Goal: Feedback & Contribution: Contribute content

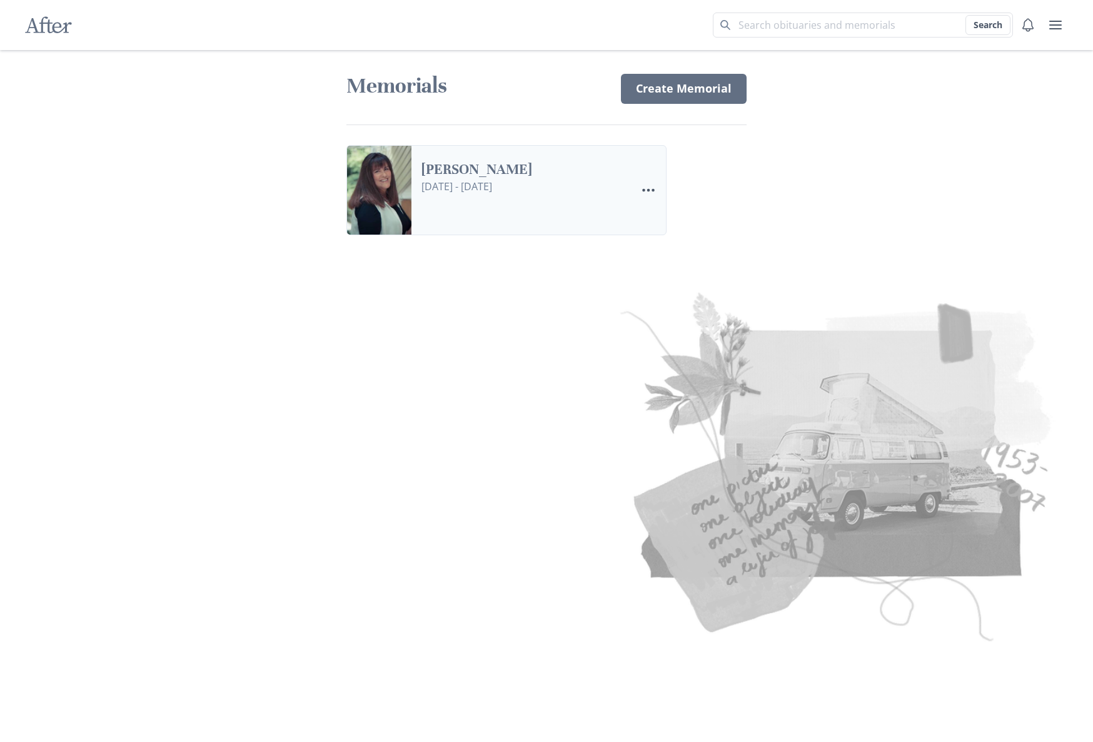
click at [430, 161] on link "[PERSON_NAME]" at bounding box center [524, 170] width 205 height 18
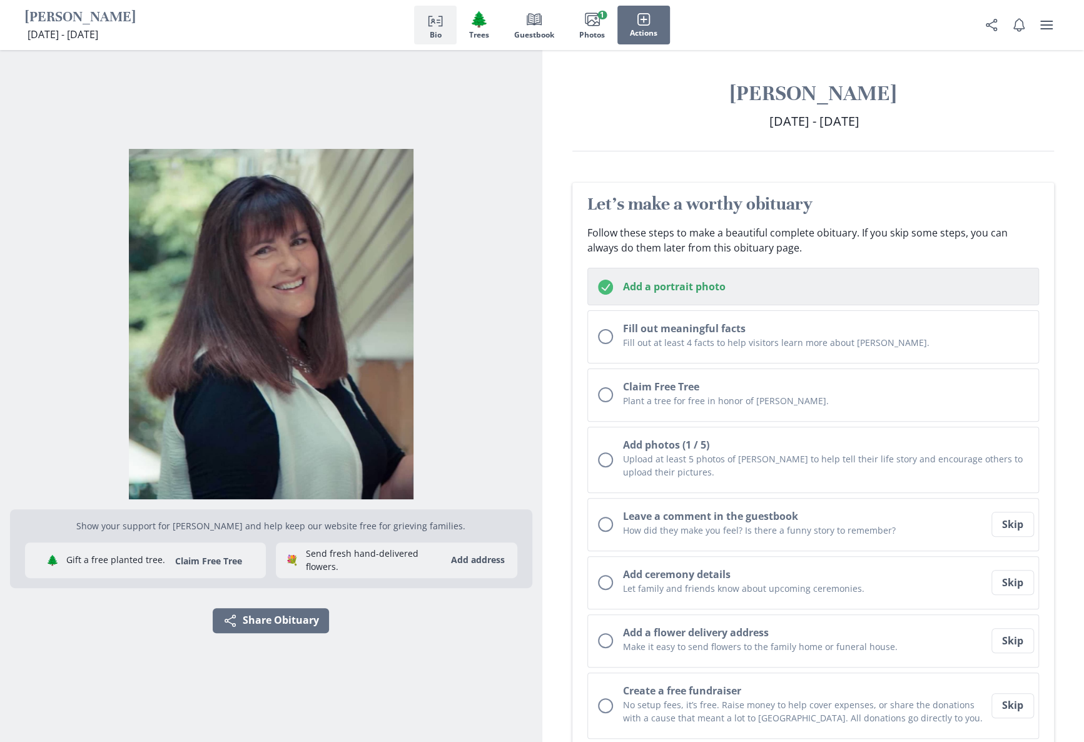
click at [617, 287] on button "Add a portrait photo" at bounding box center [813, 287] width 452 height 38
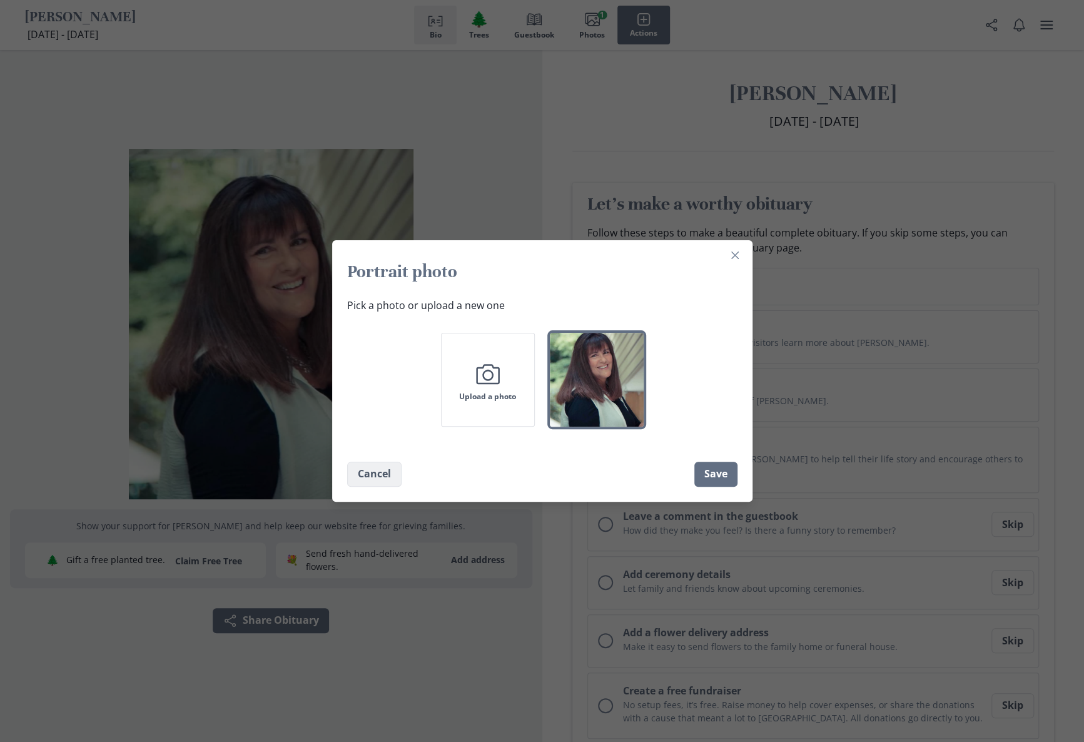
click at [364, 476] on button "Cancel" at bounding box center [374, 474] width 54 height 25
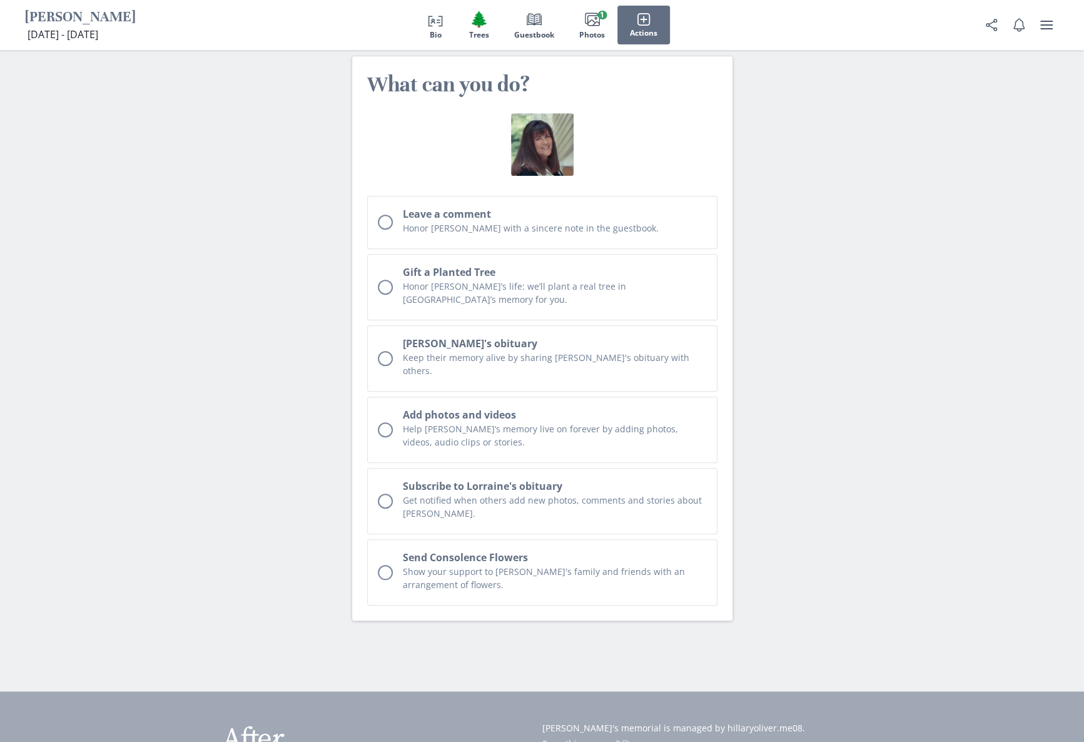
scroll to position [3734, 0]
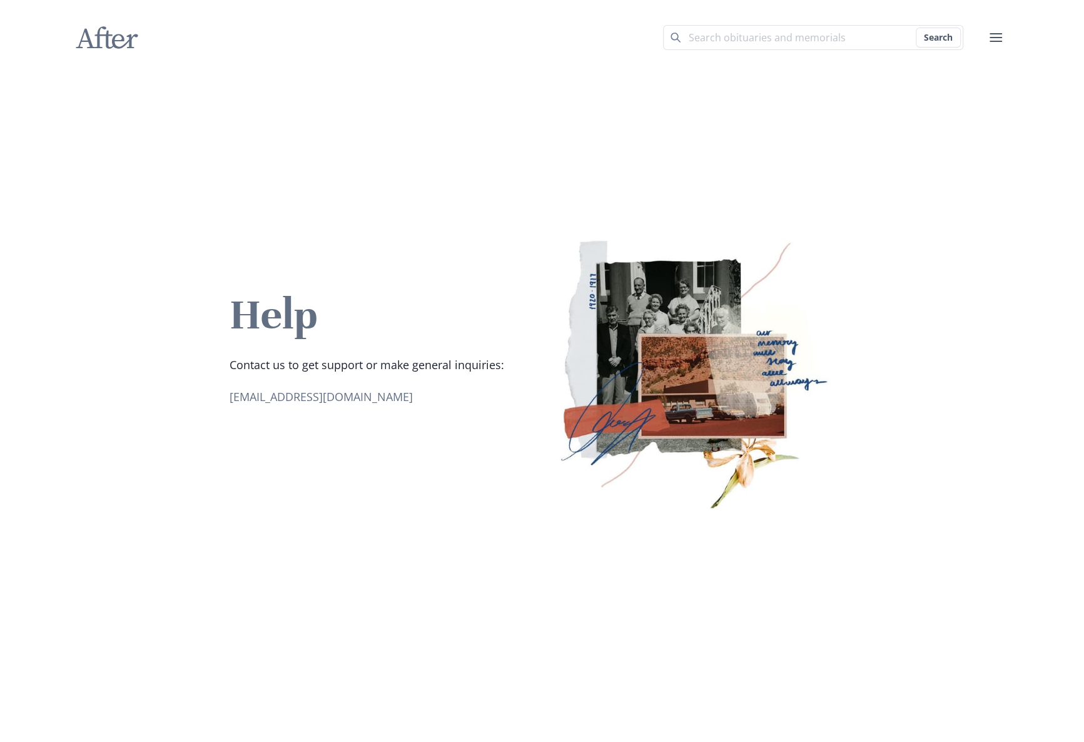
click at [303, 400] on p "[EMAIL_ADDRESS][DOMAIN_NAME]" at bounding box center [367, 396] width 275 height 17
click at [243, 397] on link "[EMAIL_ADDRESS][DOMAIN_NAME]" at bounding box center [321, 396] width 183 height 15
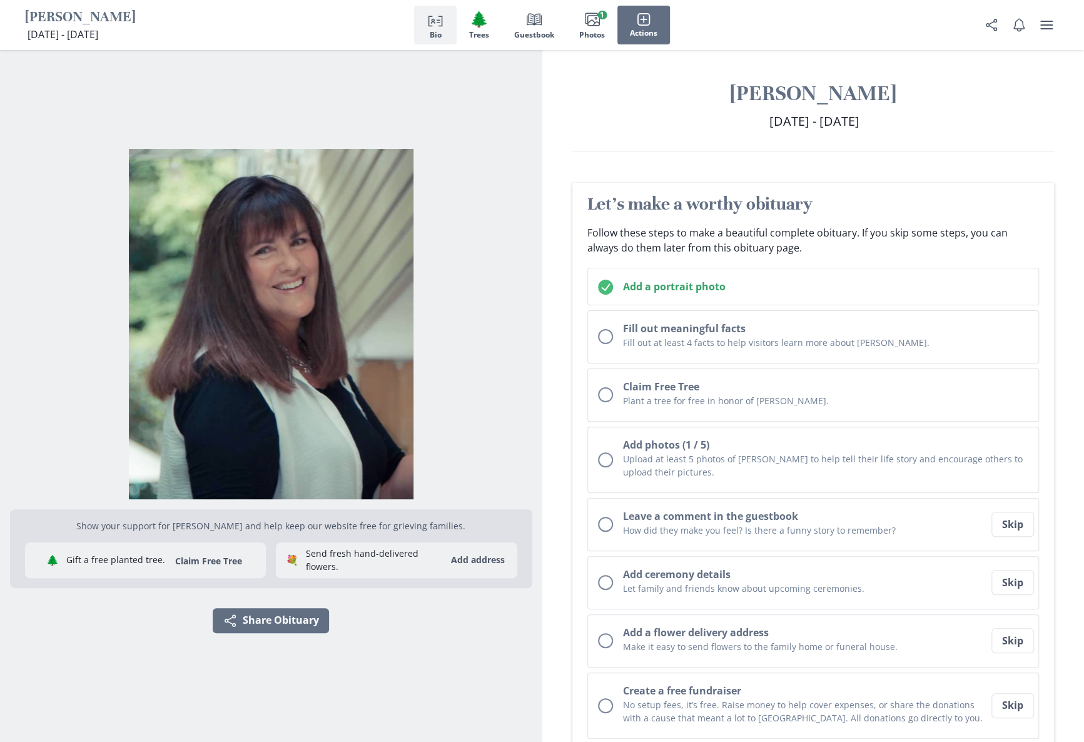
click at [579, 91] on h1 "[PERSON_NAME]" at bounding box center [813, 93] width 482 height 27
click at [439, 679] on div "Show your support for [PERSON_NAME] and help keep our website free for grieving…" at bounding box center [271, 396] width 522 height 692
click at [1047, 24] on icon "user menu" at bounding box center [1046, 25] width 13 height 9
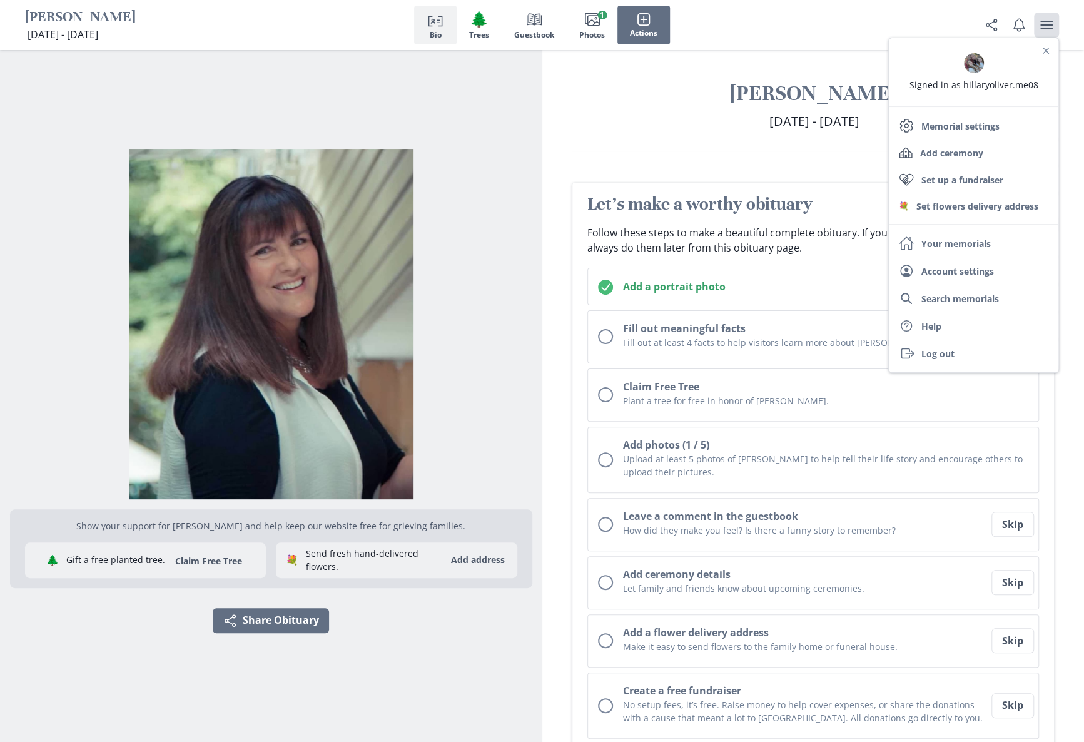
click at [559, 397] on div "Let's make a worthy obituary Follow these steps to make a beautiful complete ob…" at bounding box center [813, 511] width 542 height 661
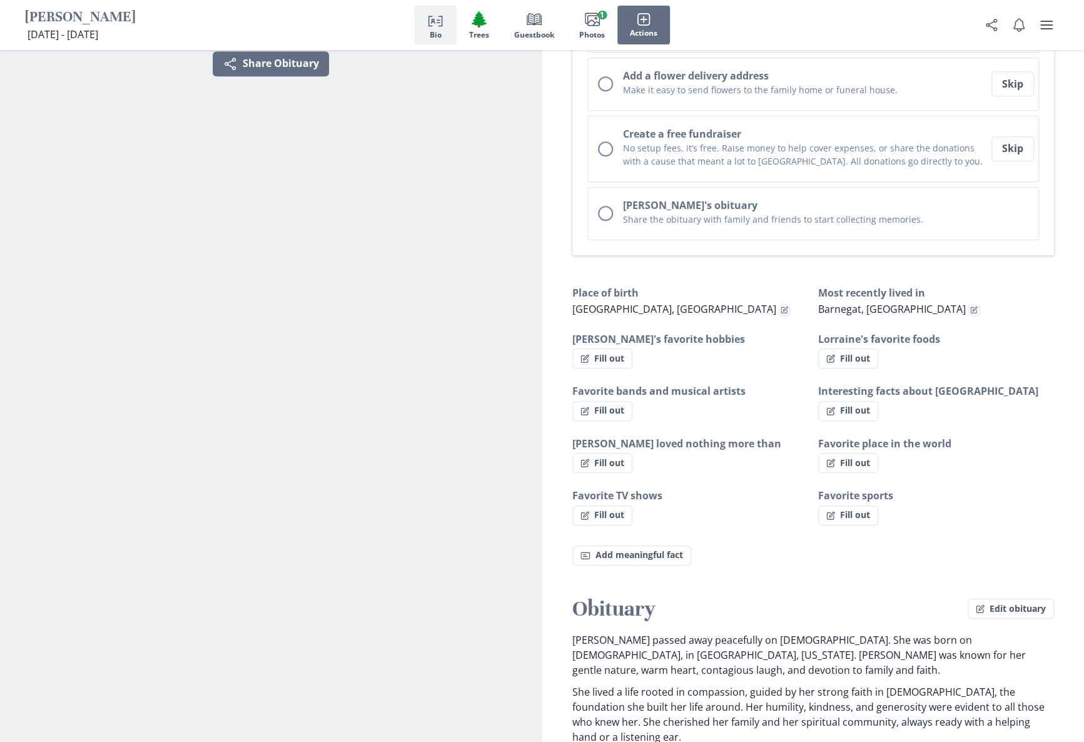
scroll to position [563, 0]
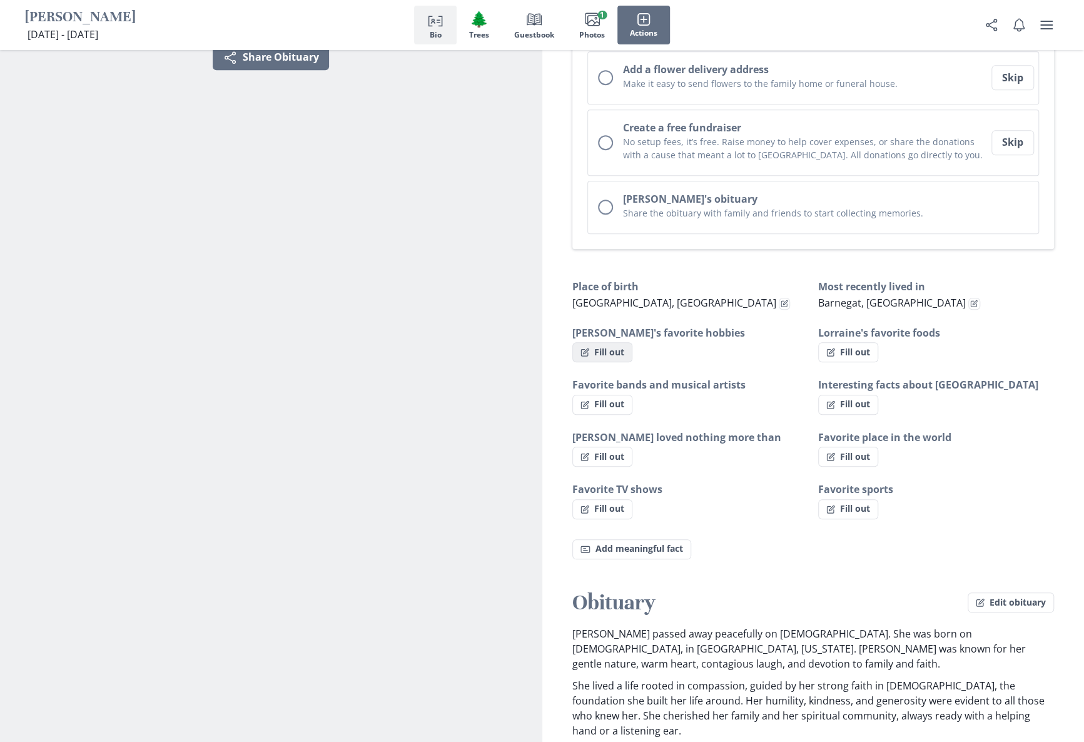
click at [607, 350] on button "Fill out" at bounding box center [602, 352] width 60 height 20
select select "[PERSON_NAME]'s favorite hobbies"
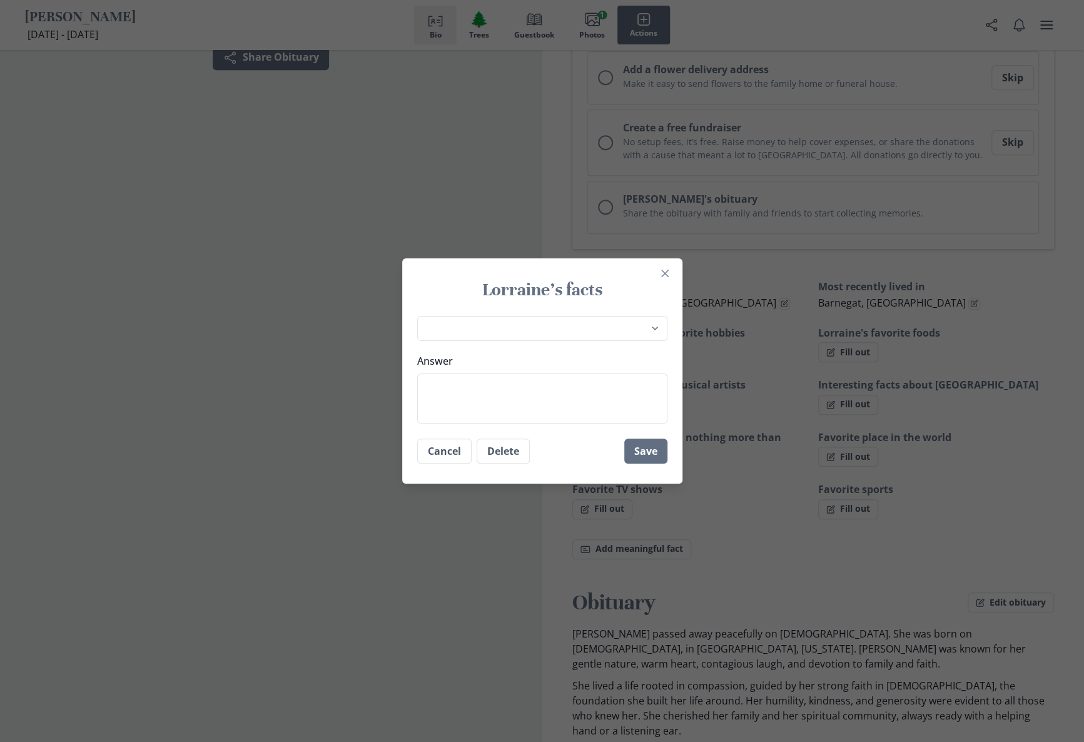
click at [559, 368] on div "Answer" at bounding box center [542, 388] width 250 height 70
click at [510, 386] on textarea "Answer" at bounding box center [542, 398] width 250 height 50
type textarea "."
type textarea "x"
type textarea "."
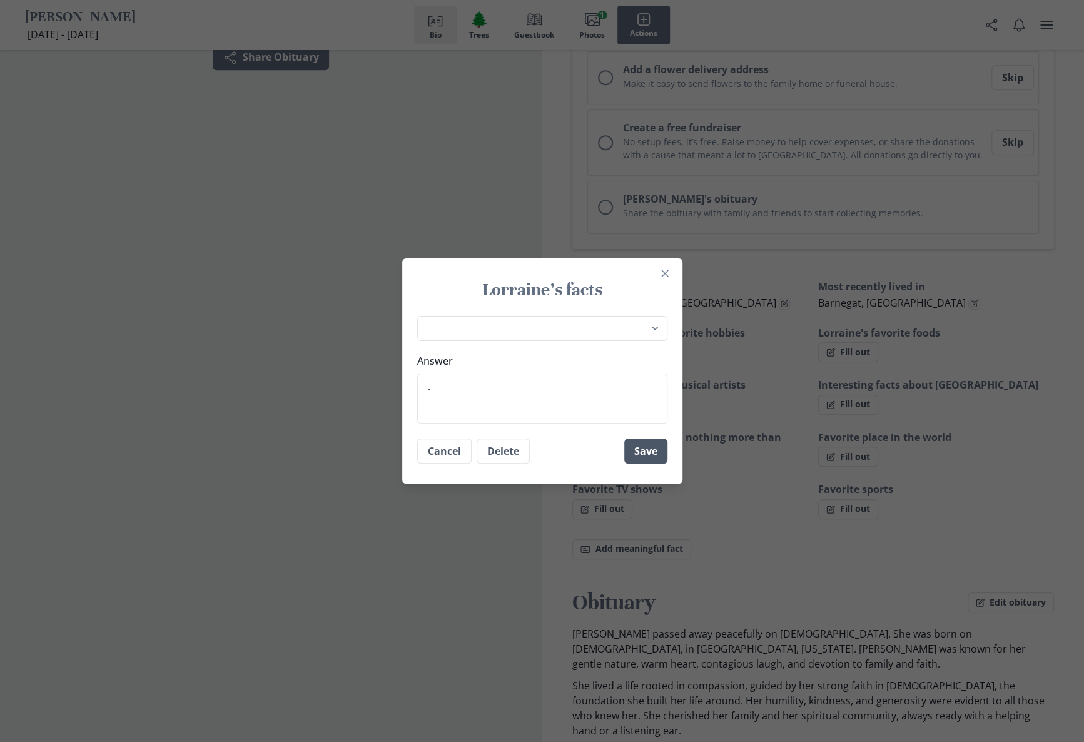
click at [646, 454] on button "Save" at bounding box center [645, 451] width 43 height 25
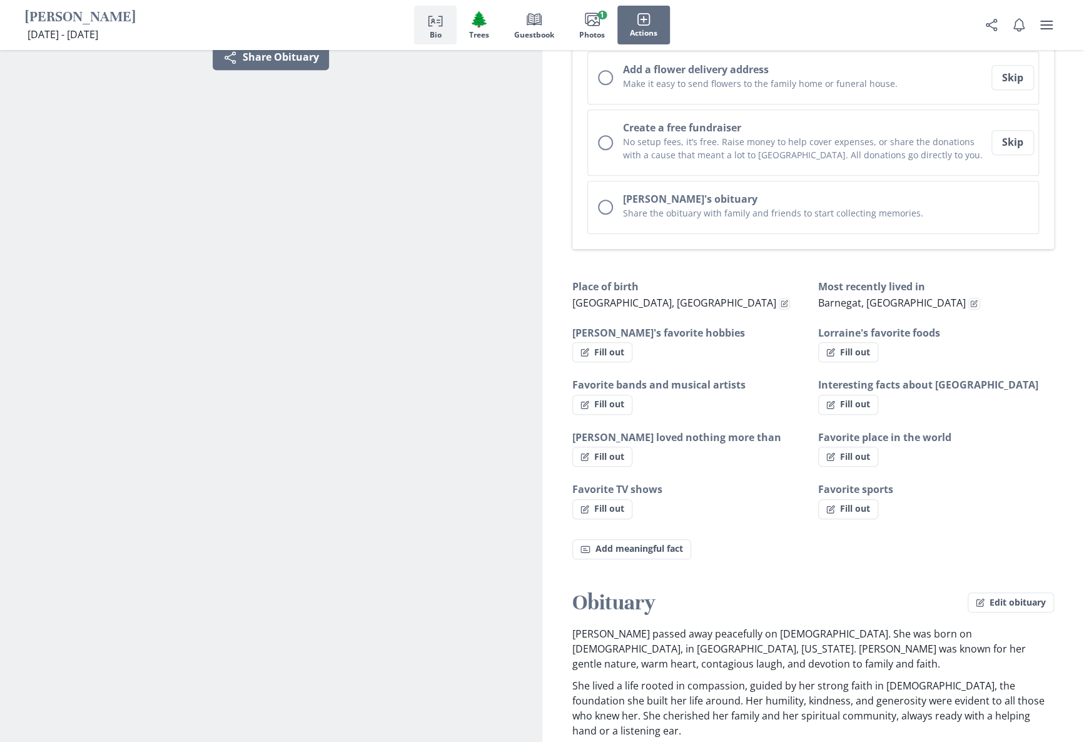
type textarea "x"
click at [853, 345] on button "Fill out" at bounding box center [848, 352] width 60 height 20
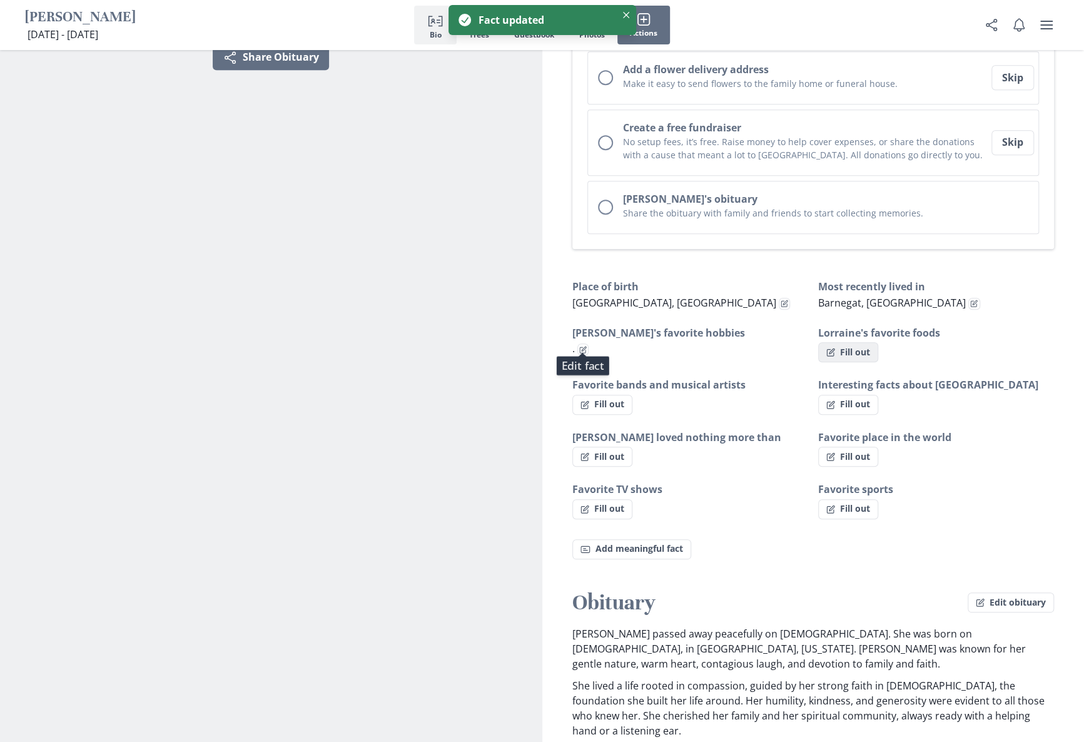
select select "Lorraine's favorite foods"
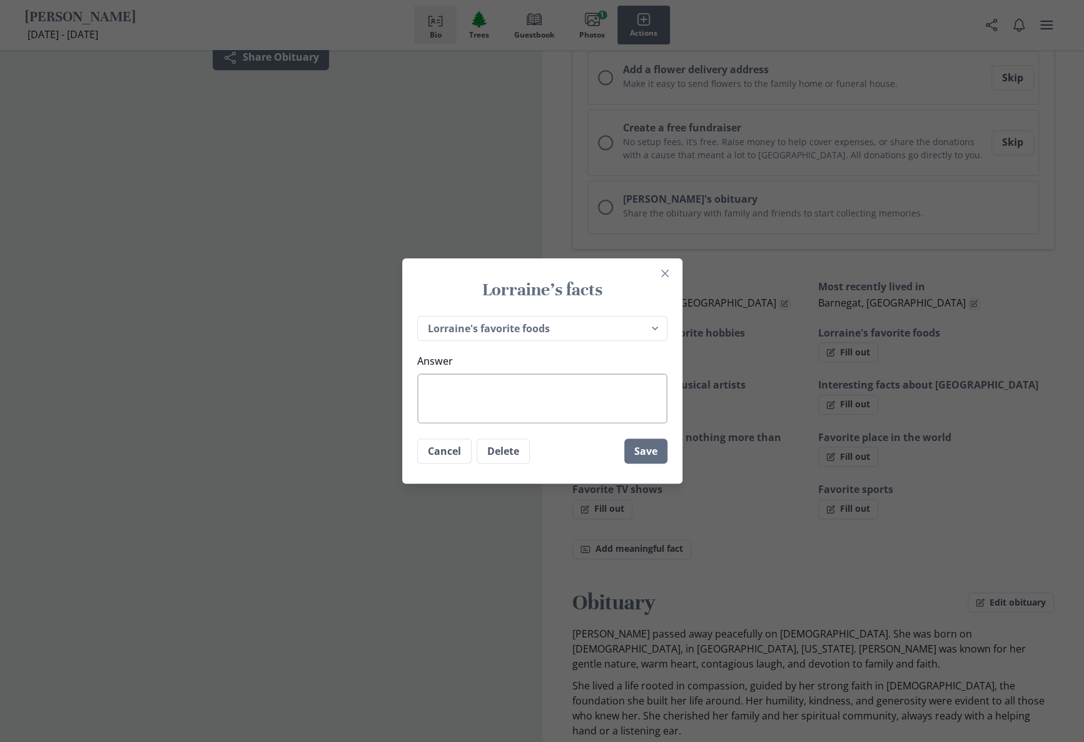
click at [533, 387] on textarea "Answer" at bounding box center [542, 398] width 250 height 50
type textarea "x"
type textarea "."
click at [654, 456] on button "Save" at bounding box center [645, 451] width 43 height 25
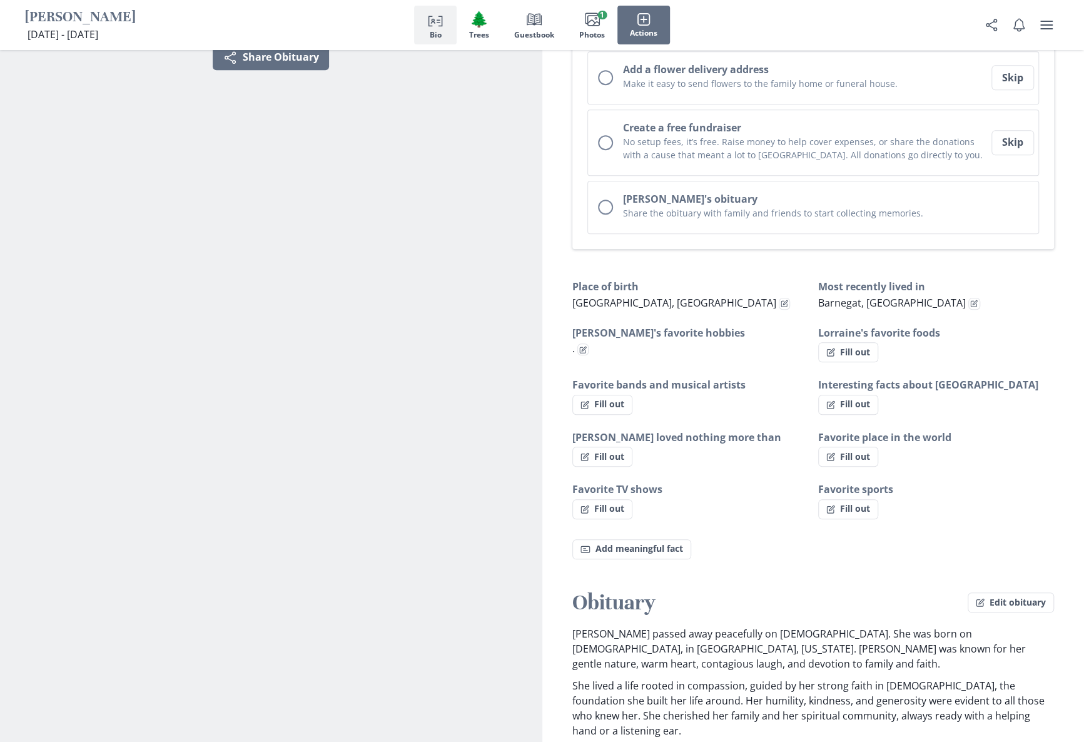
type textarea "x"
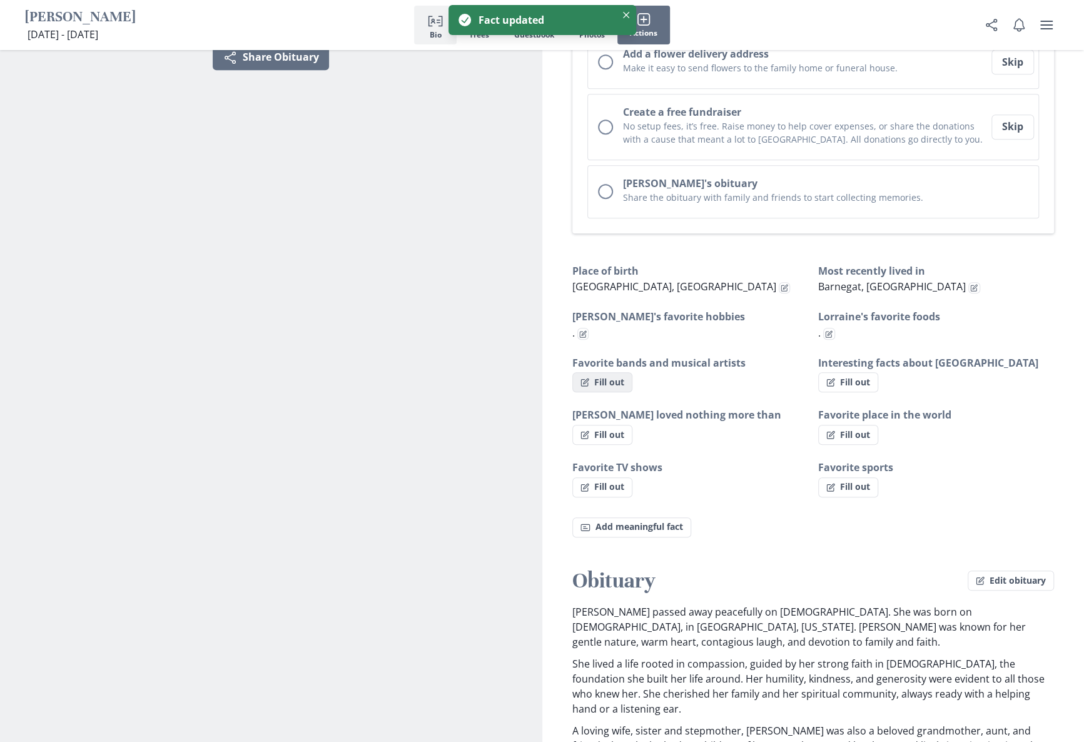
click at [619, 377] on button "Fill out" at bounding box center [602, 382] width 60 height 20
select select "Favorite bands and musical artists"
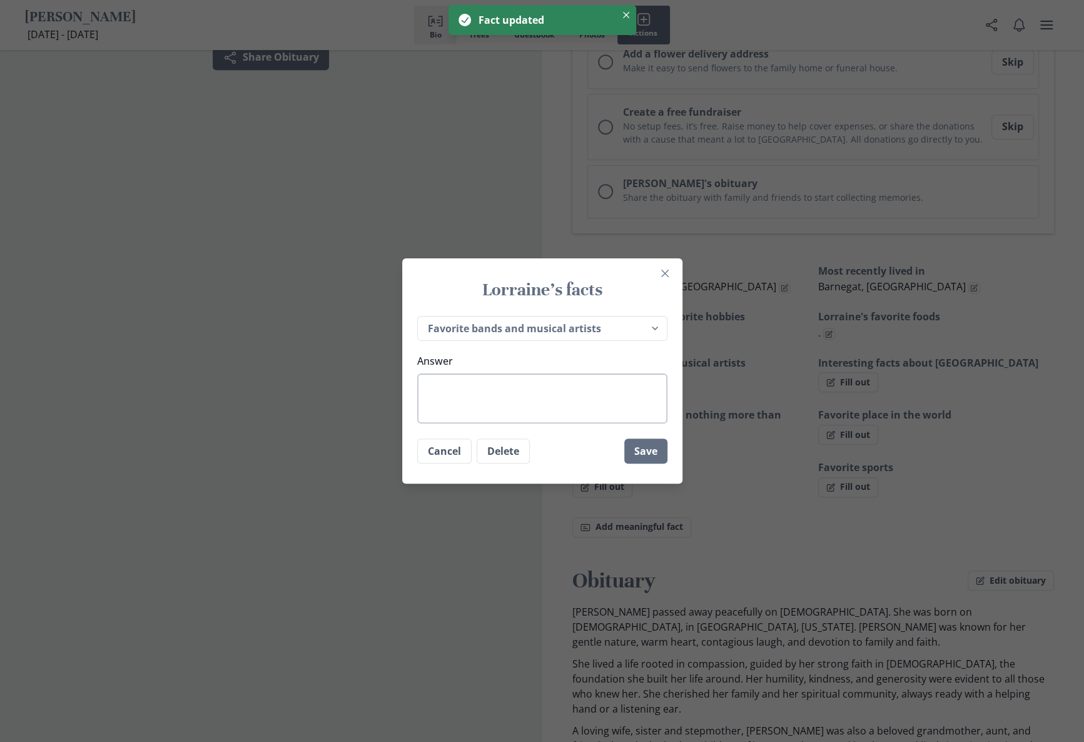
click at [482, 388] on textarea "Answer" at bounding box center [542, 398] width 250 height 50
type textarea "x"
type textarea "."
click at [644, 449] on button "Save" at bounding box center [645, 451] width 43 height 25
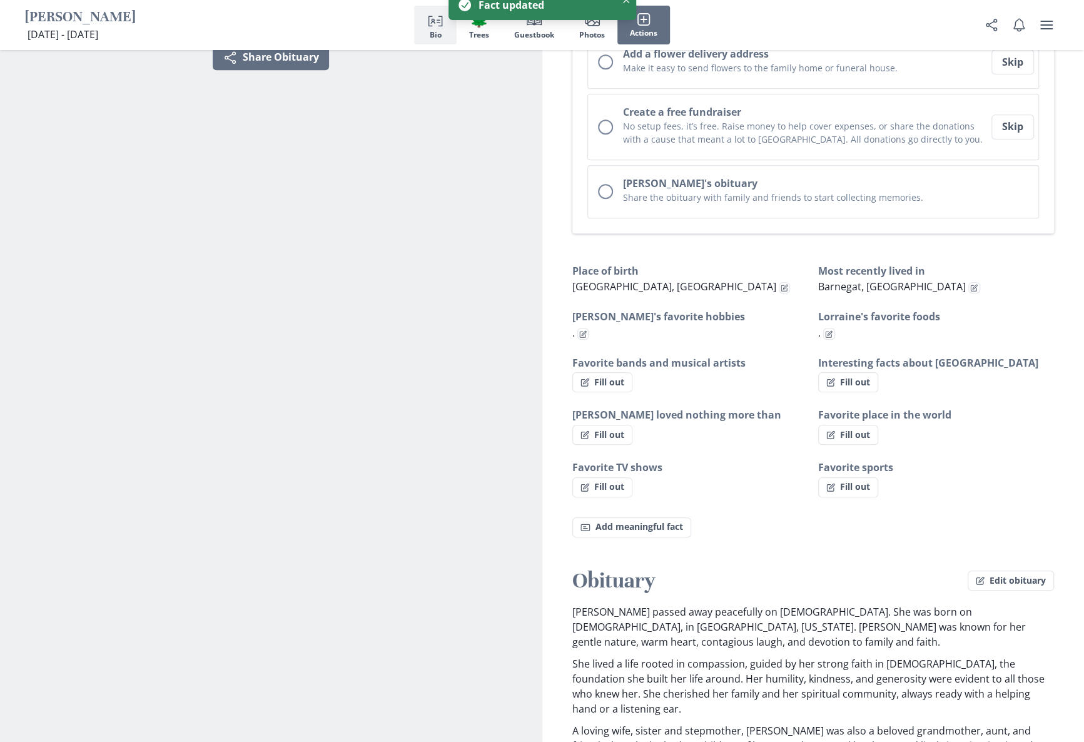
type textarea "x"
click at [844, 378] on button "Fill out" at bounding box center [848, 382] width 60 height 20
select select "Interesting facts about [GEOGRAPHIC_DATA]"
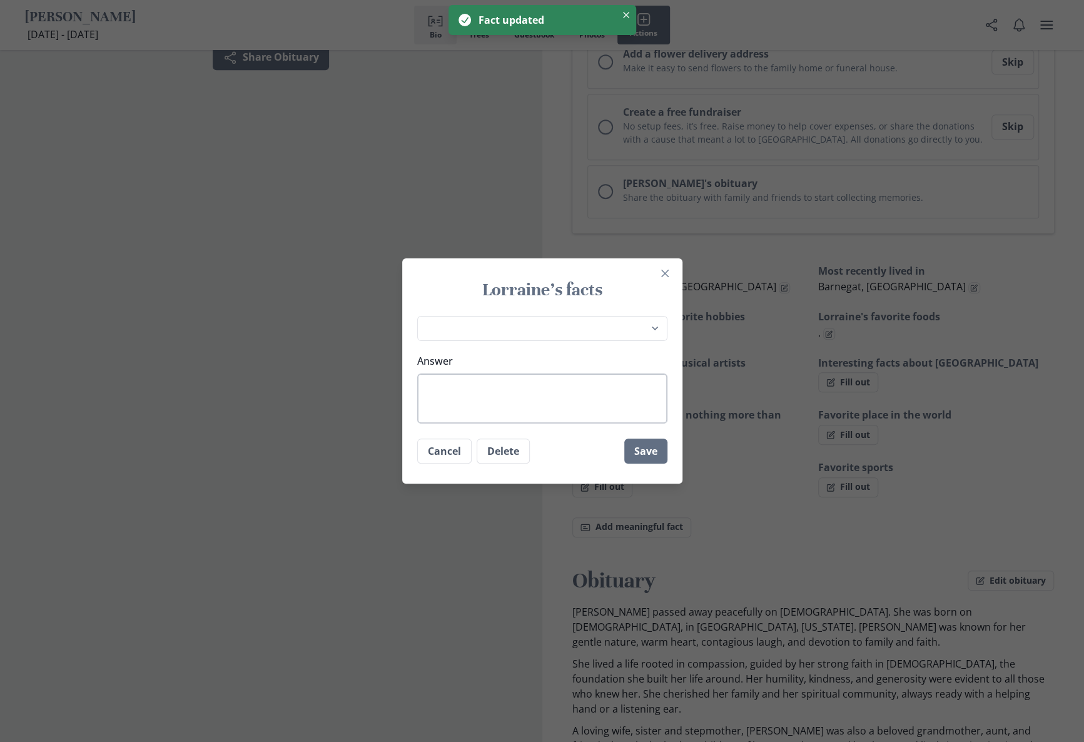
click at [489, 388] on textarea "Answer" at bounding box center [542, 398] width 250 height 50
type textarea "x"
type textarea "."
click at [648, 452] on button "Save" at bounding box center [645, 451] width 43 height 25
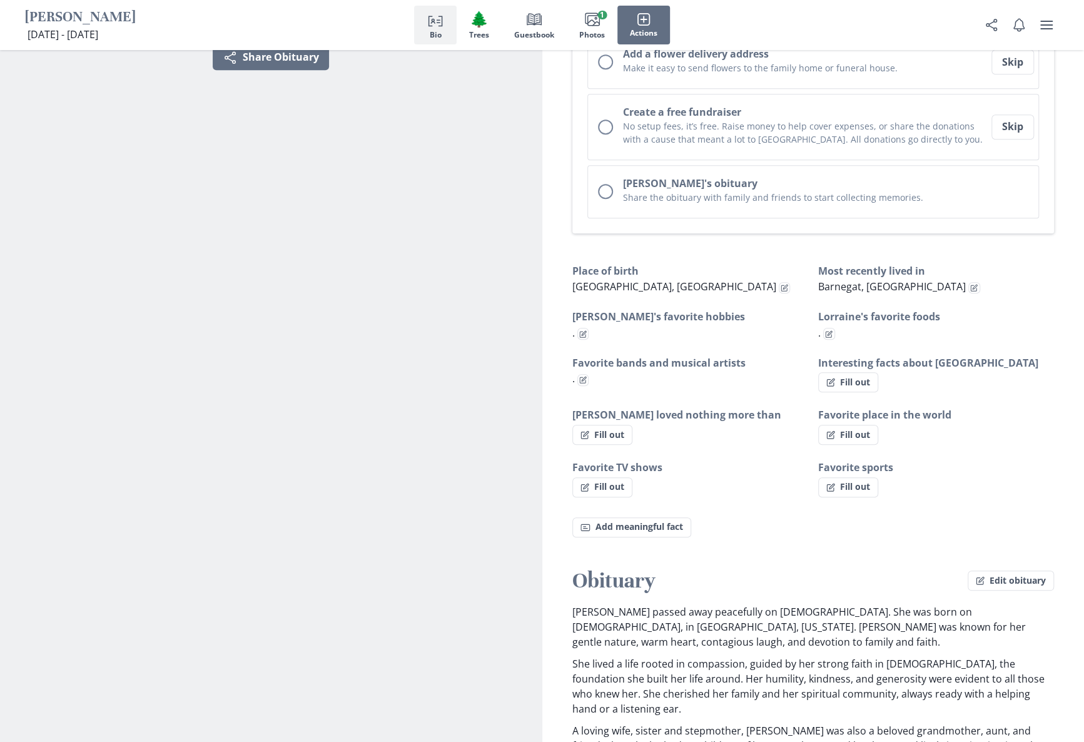
type textarea "x"
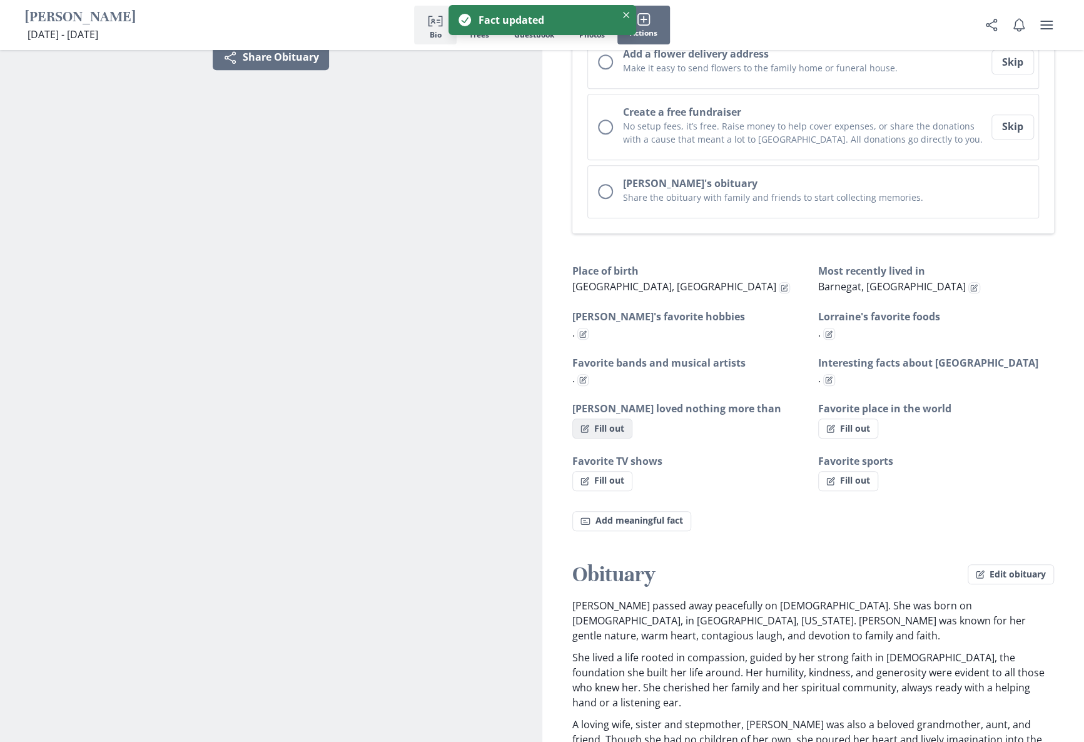
click at [594, 423] on button "Fill out" at bounding box center [602, 428] width 60 height 20
select select "[PERSON_NAME] loved nothing more than"
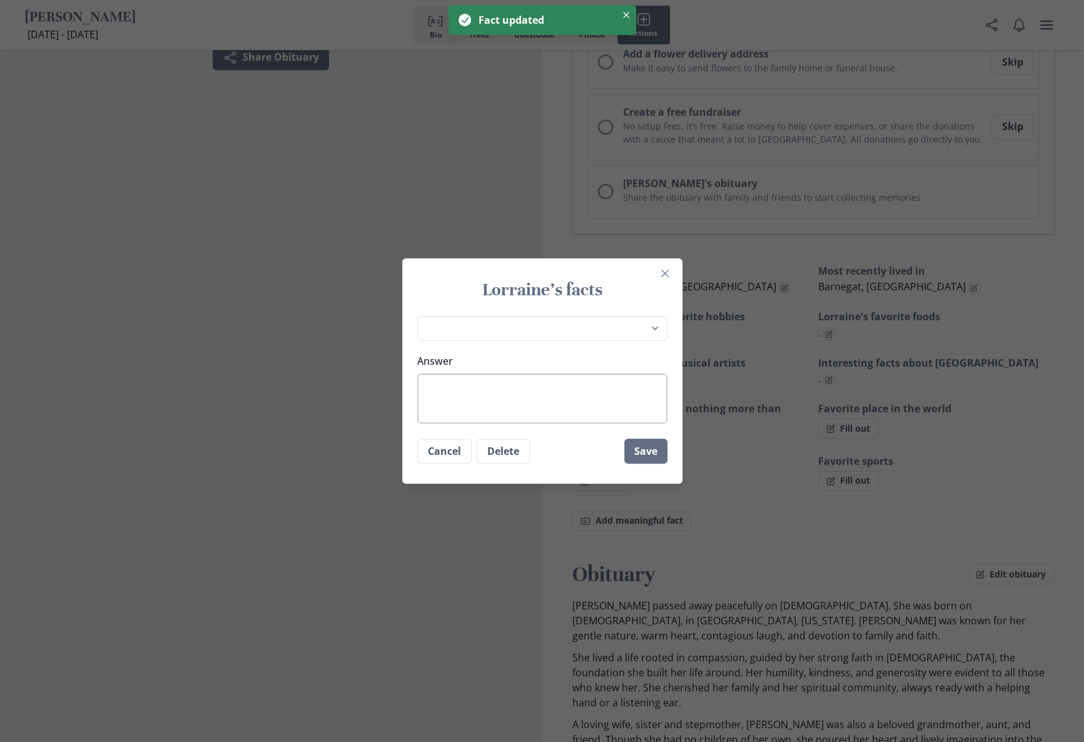
click at [439, 381] on textarea "Answer" at bounding box center [542, 398] width 250 height 50
type textarea "x"
type textarea "."
drag, startPoint x: 637, startPoint y: 450, endPoint x: 677, endPoint y: 454, distance: 40.3
click at [637, 451] on button "Save" at bounding box center [645, 451] width 43 height 25
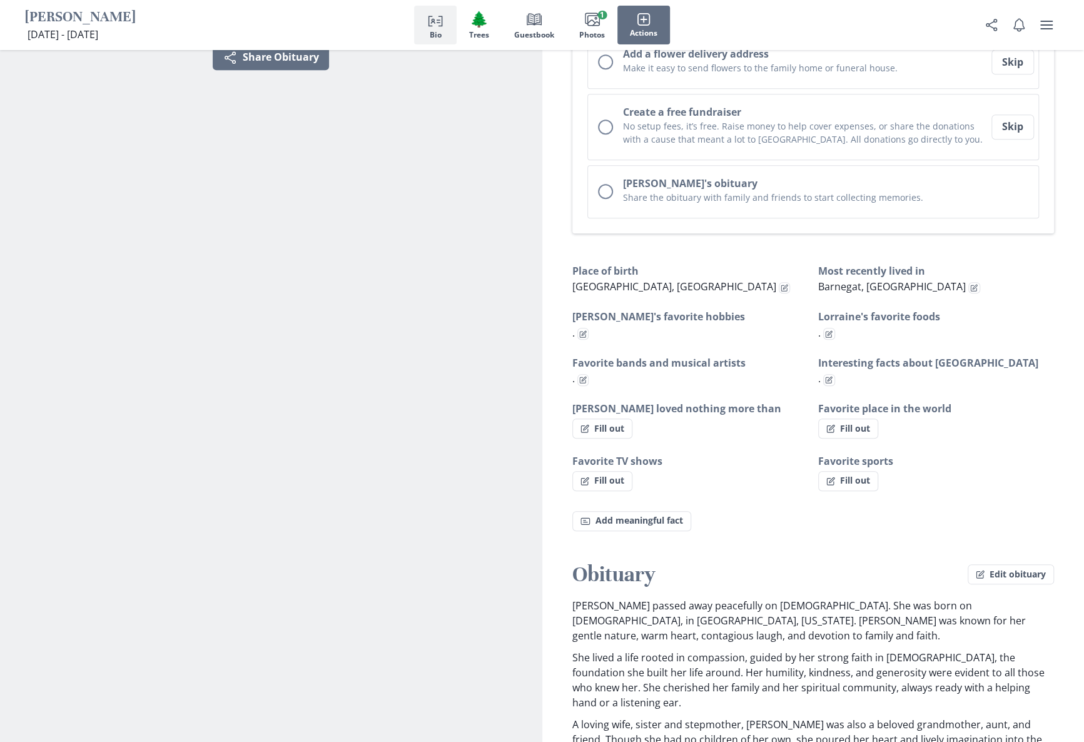
type textarea "x"
click at [846, 426] on button "Fill out" at bounding box center [848, 428] width 60 height 20
select select "Favorite place in the world"
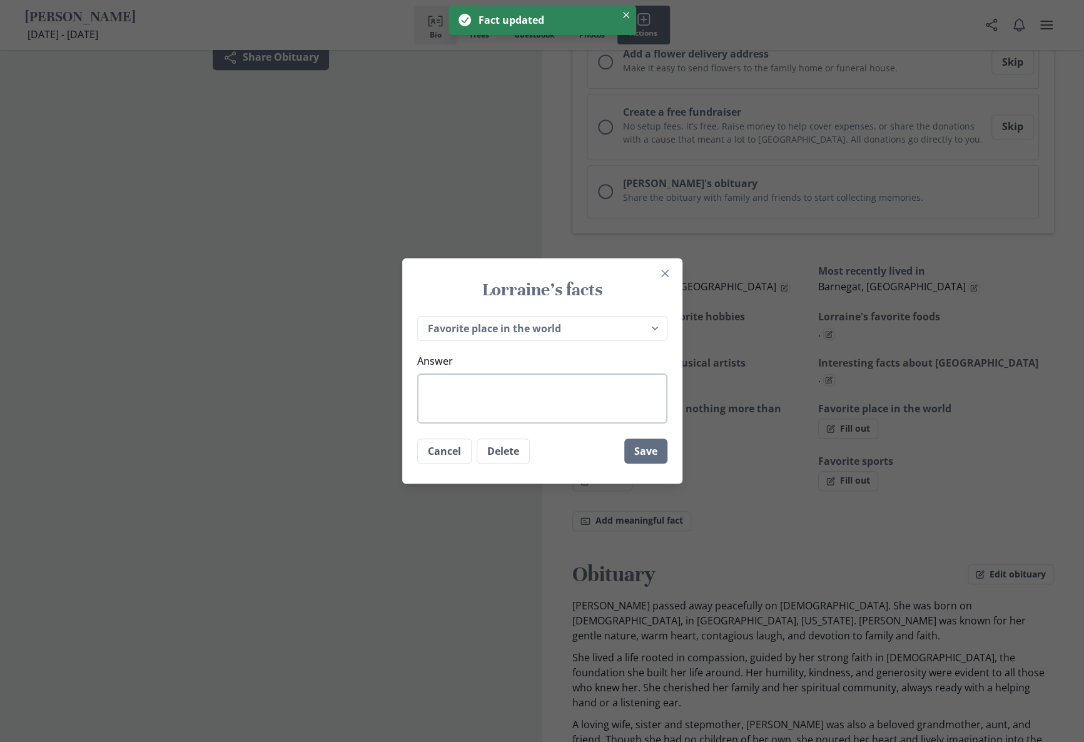
click at [430, 388] on textarea "Answer" at bounding box center [542, 398] width 250 height 50
type textarea "x"
type textarea "."
drag, startPoint x: 648, startPoint y: 445, endPoint x: 674, endPoint y: 449, distance: 26.5
click at [648, 446] on button "Save" at bounding box center [645, 451] width 43 height 25
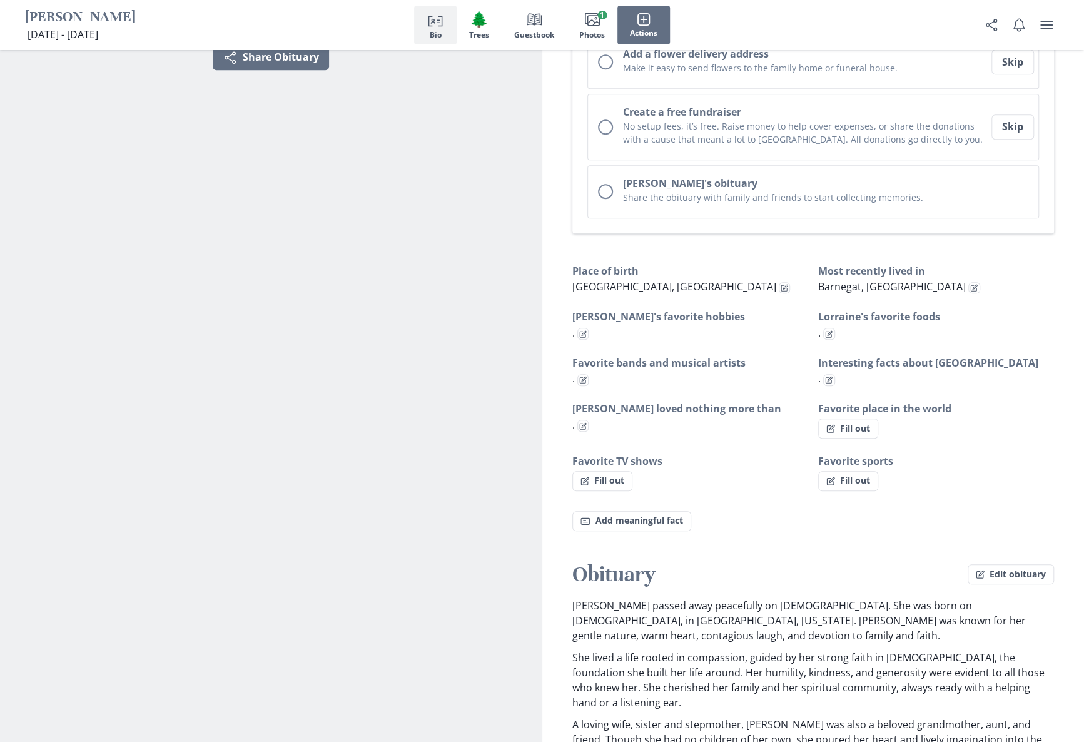
type textarea "x"
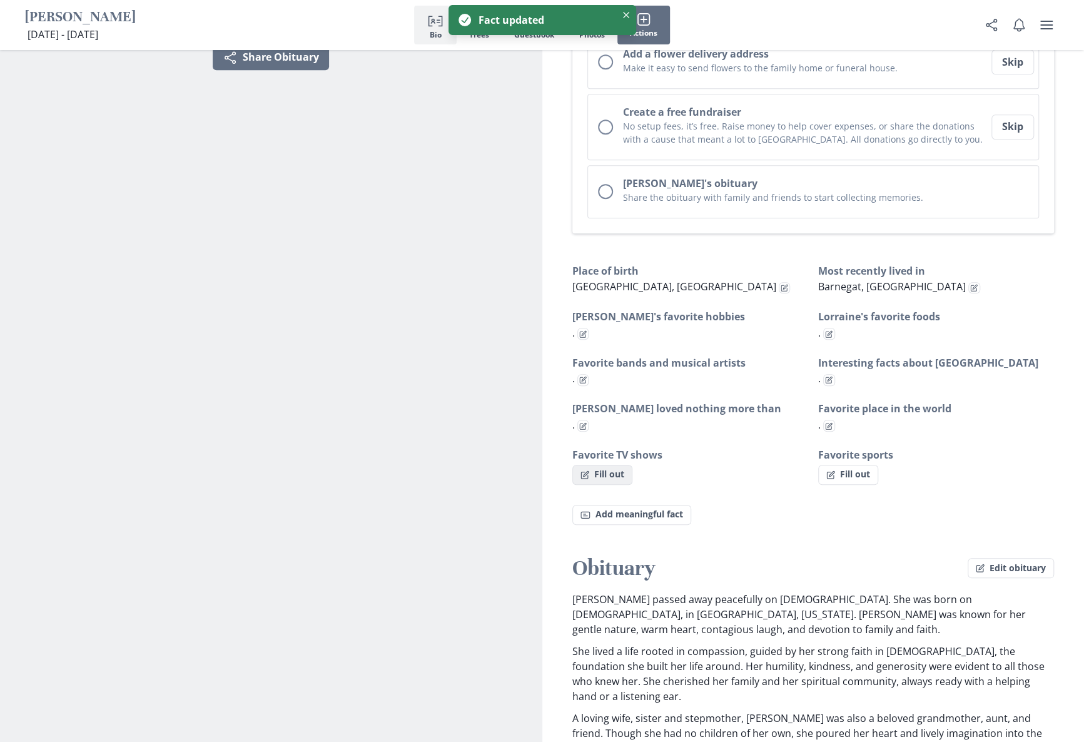
click at [614, 469] on button "Fill out" at bounding box center [602, 475] width 60 height 20
select select "Favorite TV shows"
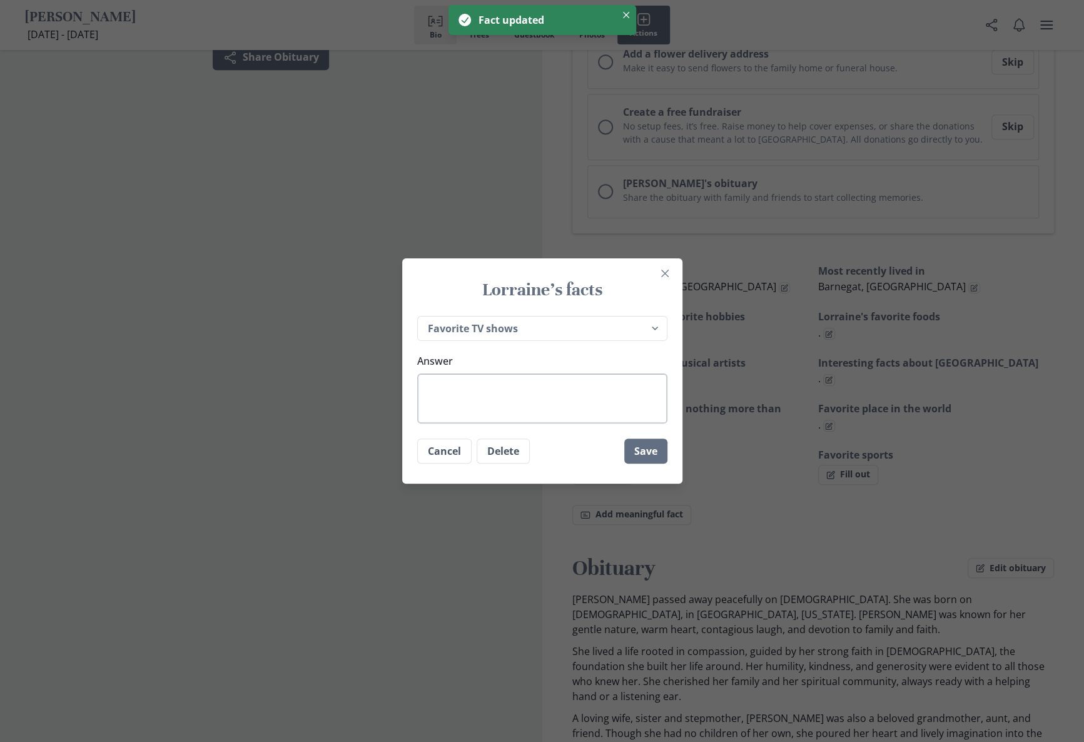
click at [484, 385] on textarea "Answer" at bounding box center [542, 398] width 250 height 50
type textarea "x"
type textarea "."
click at [662, 454] on button "Save" at bounding box center [645, 451] width 43 height 25
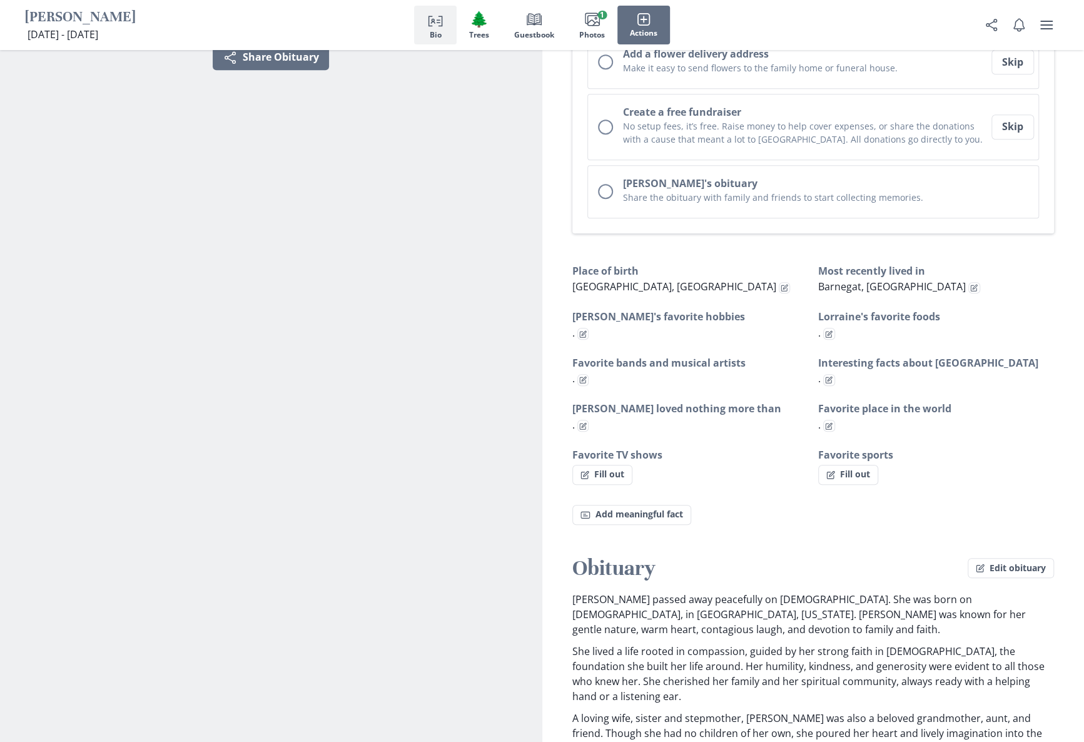
type textarea "x"
click at [838, 471] on button "Fill out" at bounding box center [848, 475] width 60 height 20
select select "Favorite sports"
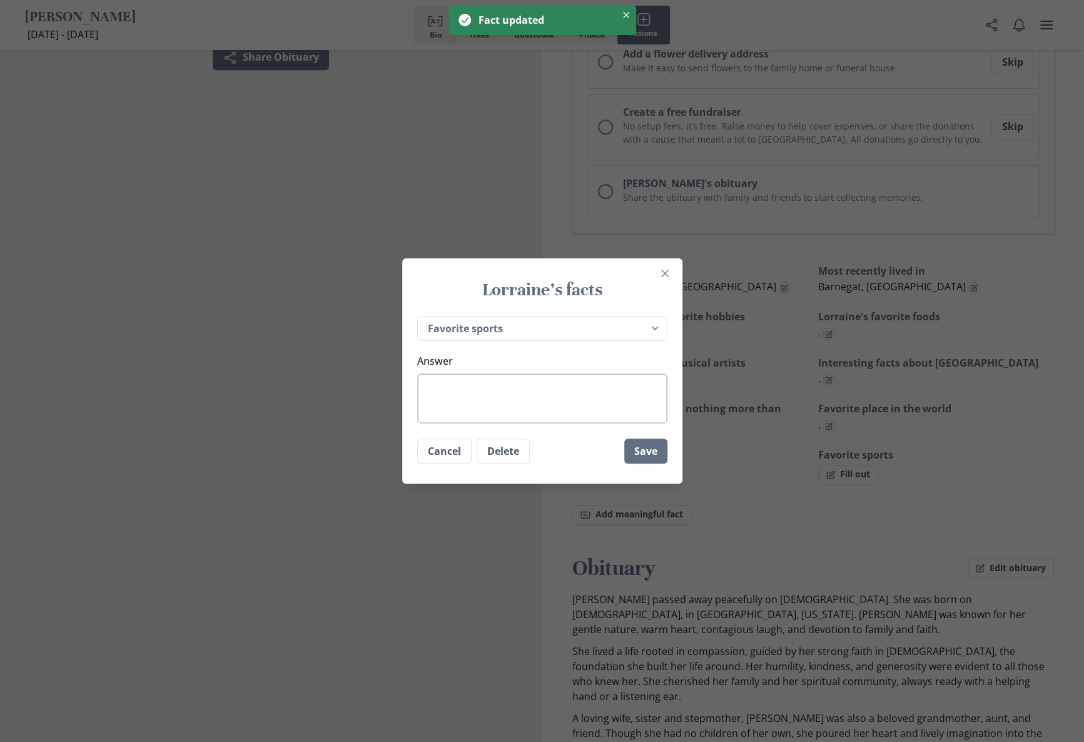
click at [458, 382] on textarea "Answer" at bounding box center [542, 398] width 250 height 50
type textarea "x"
type textarea "."
click at [651, 446] on button "Save" at bounding box center [645, 451] width 43 height 25
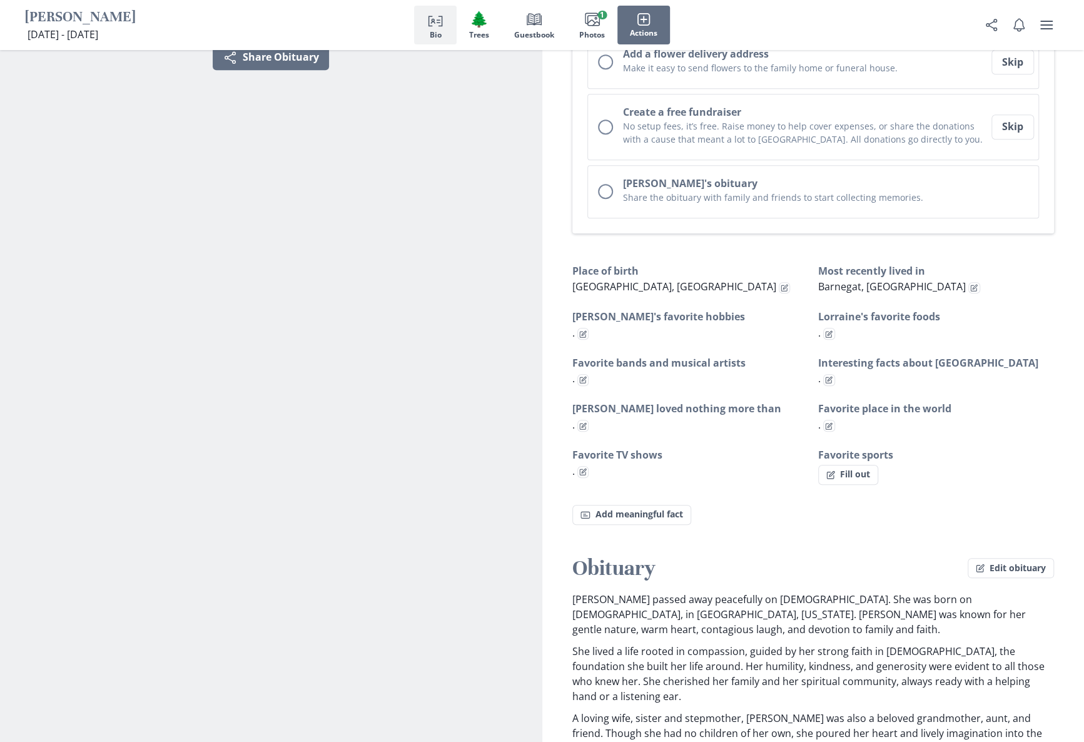
type textarea "x"
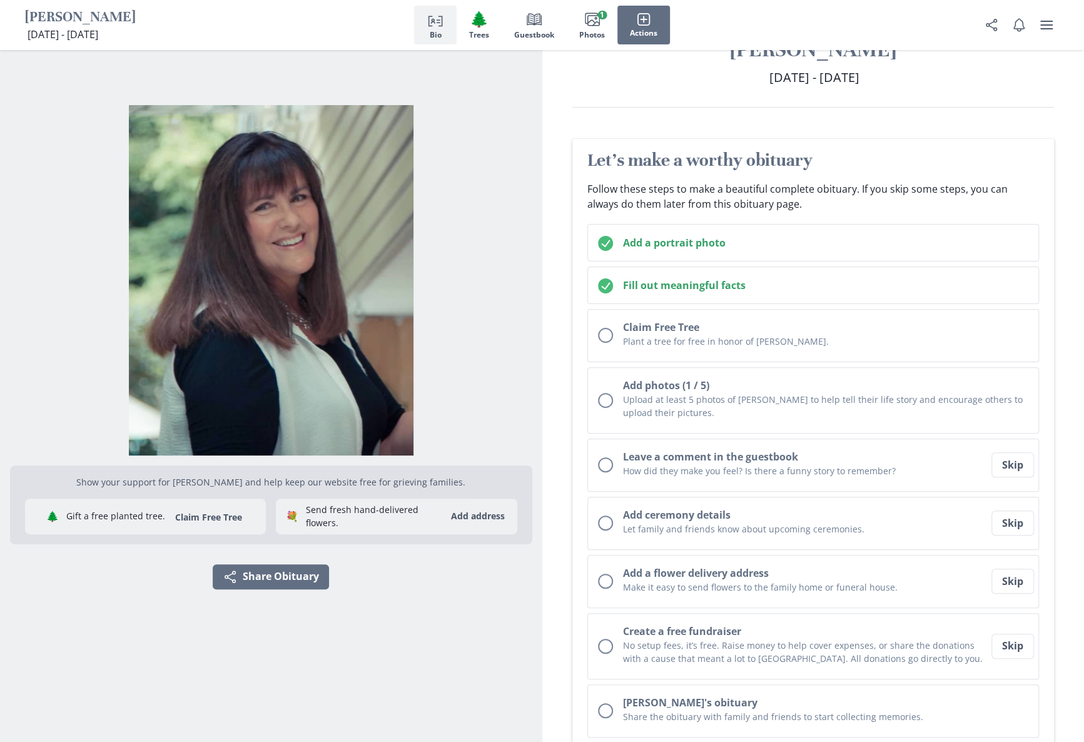
scroll to position [0, 0]
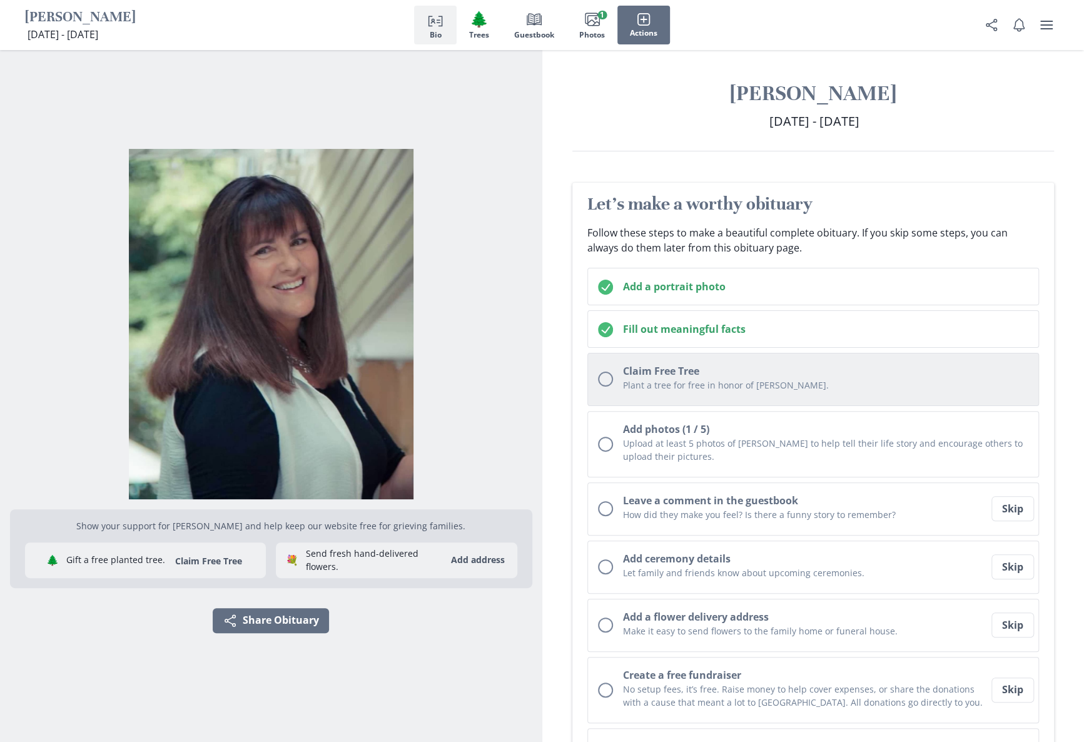
click at [607, 379] on div "Unchecked circle" at bounding box center [605, 379] width 15 height 15
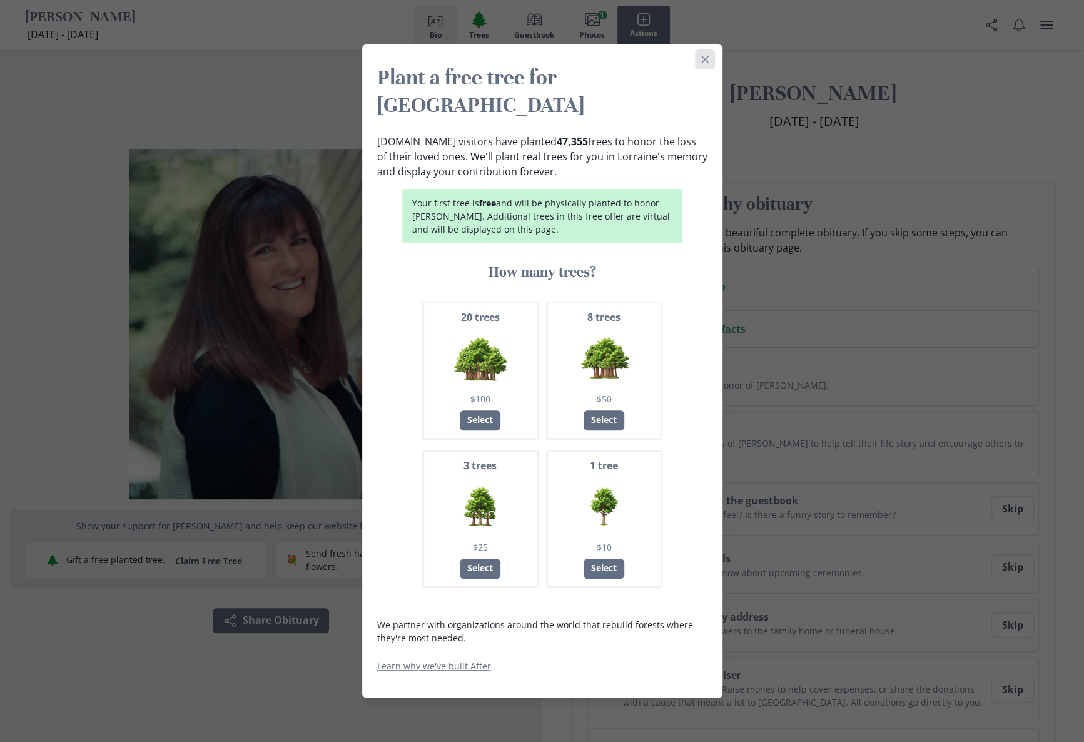
drag, startPoint x: 713, startPoint y: 72, endPoint x: 712, endPoint y: 81, distance: 8.8
click at [713, 69] on button "Close" at bounding box center [705, 59] width 20 height 20
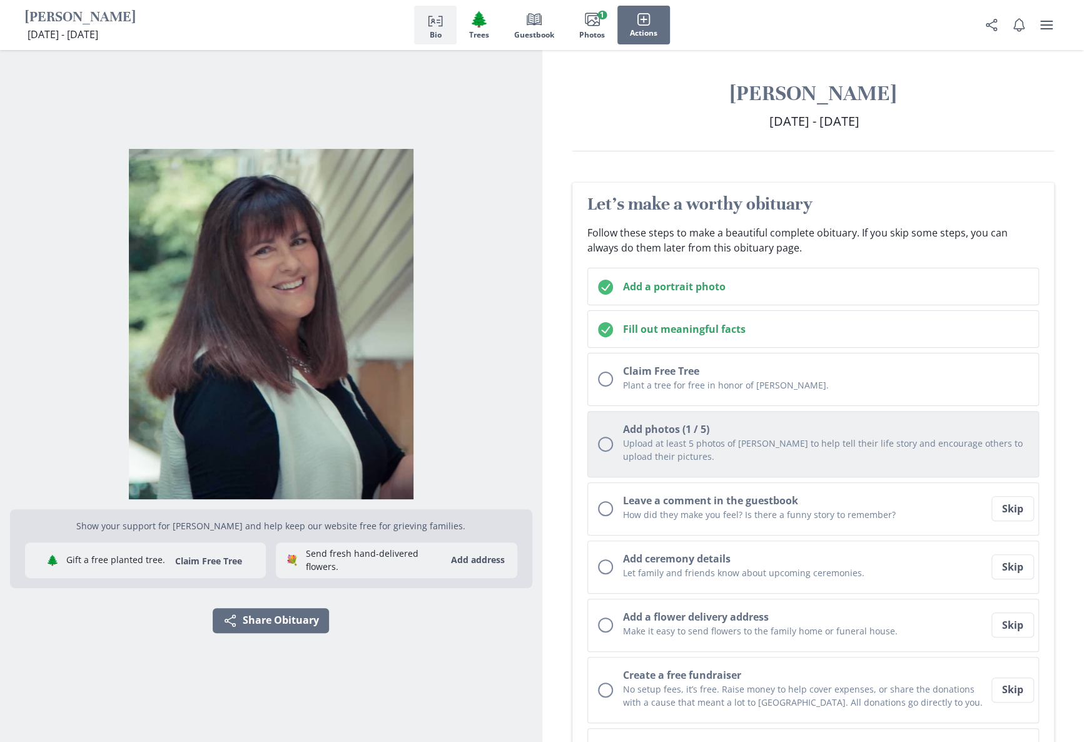
click at [606, 445] on div "Unchecked circle" at bounding box center [605, 444] width 15 height 15
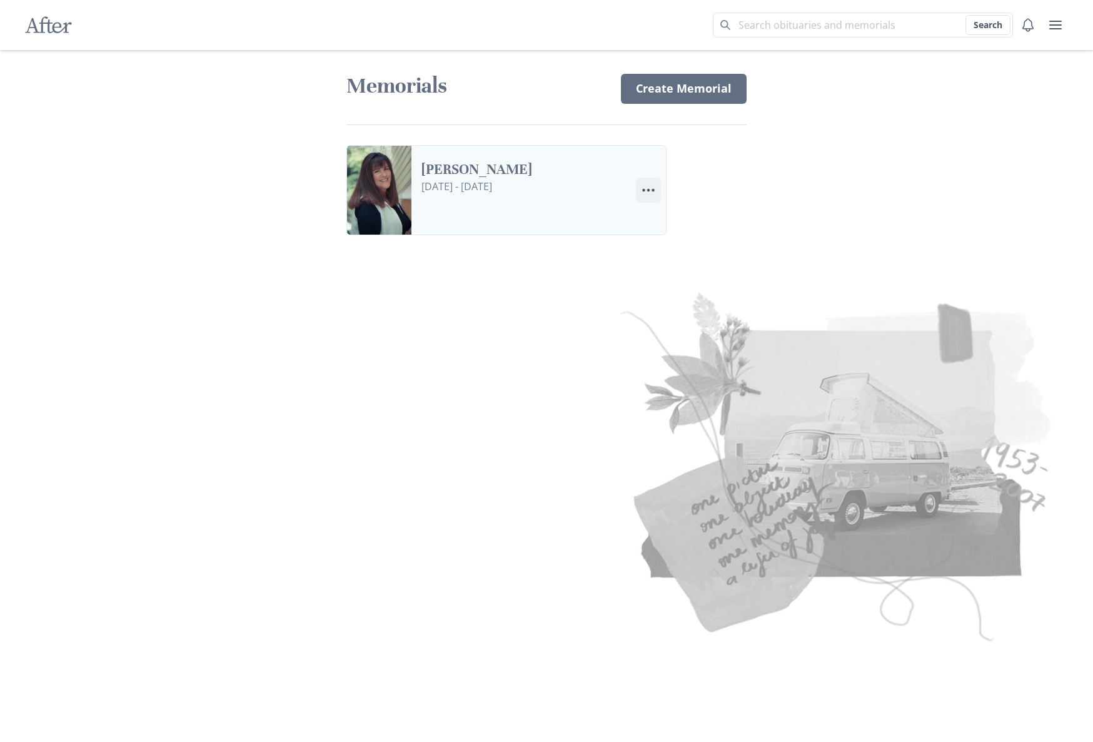
click at [652, 188] on icon "Menu" at bounding box center [648, 190] width 15 height 15
click at [422, 179] on link "[PERSON_NAME]" at bounding box center [524, 170] width 205 height 18
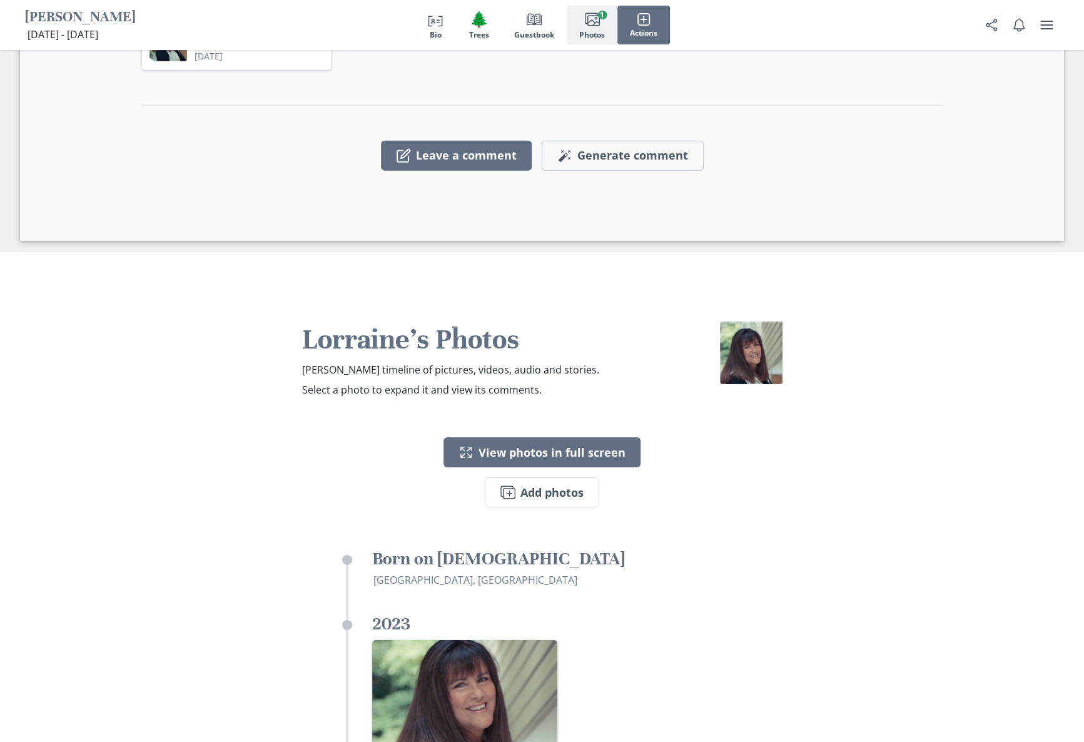
scroll to position [2627, 0]
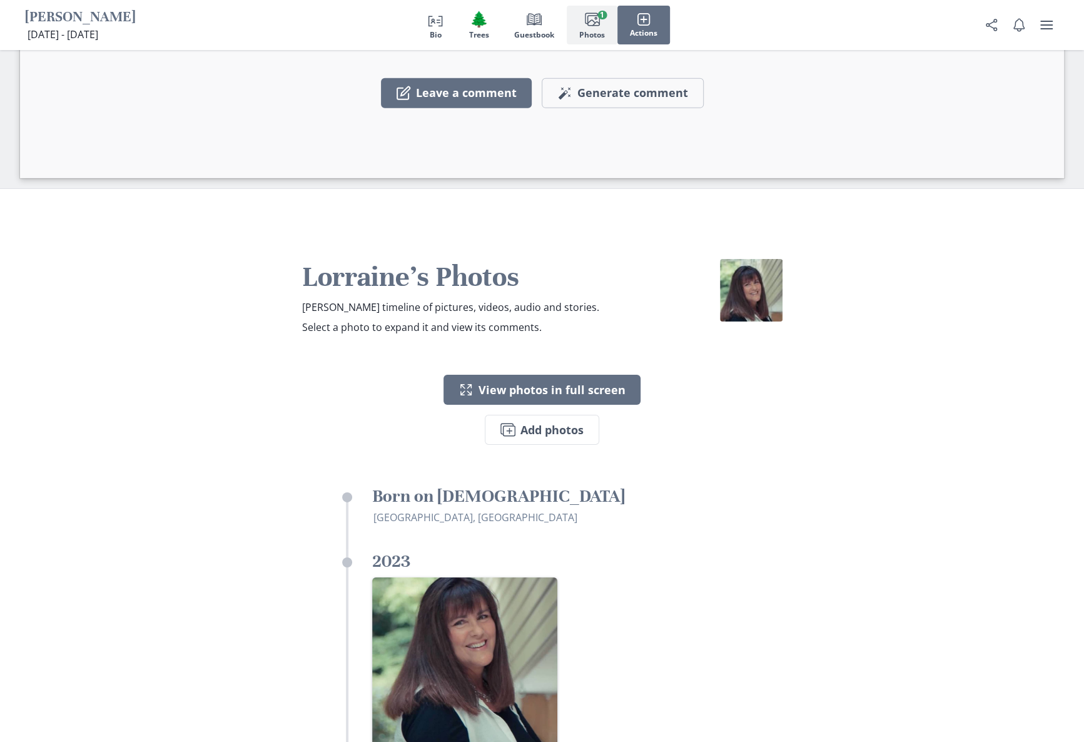
click at [177, 509] on div "Lorraine's Photos [PERSON_NAME] timeline of pictures, videos, audio and stories…" at bounding box center [542, 598] width 1084 height 819
click at [719, 577] on div at bounding box center [557, 669] width 370 height 185
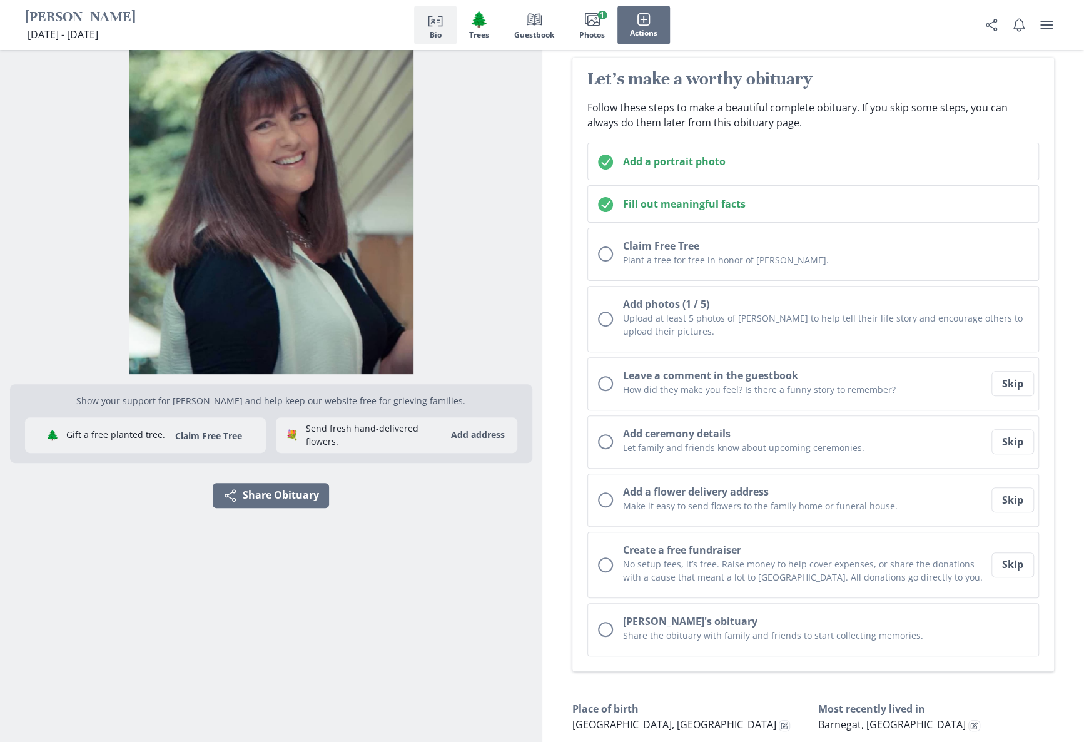
scroll to position [63, 0]
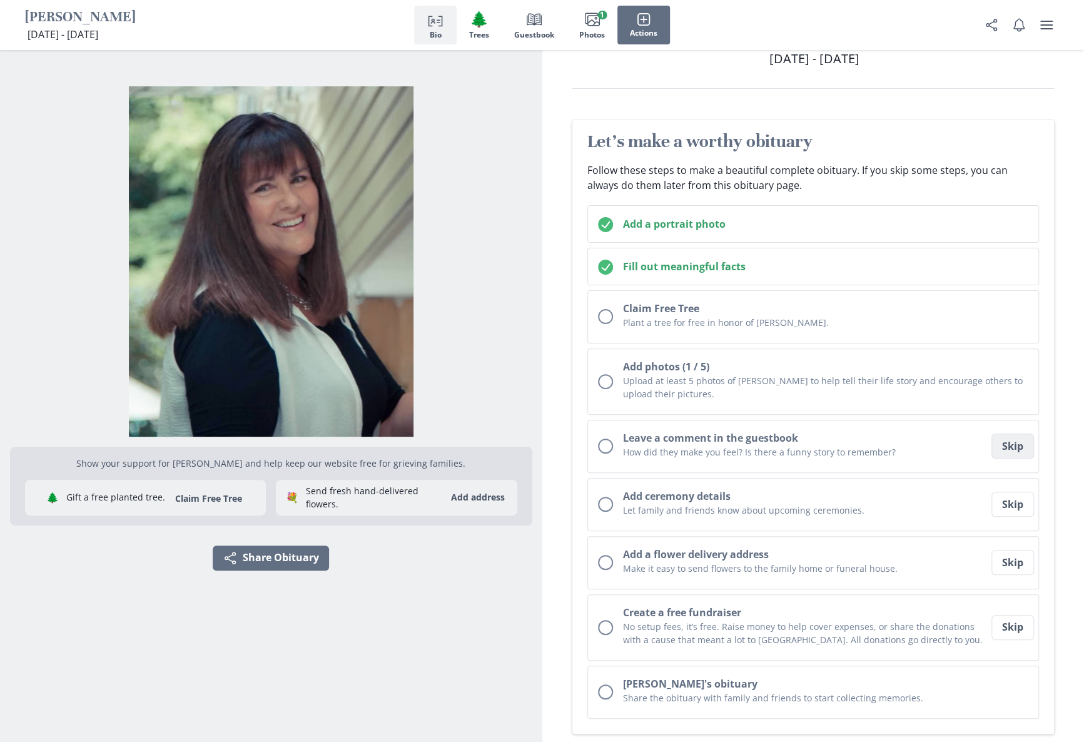
click at [1005, 439] on button "Skip" at bounding box center [1012, 445] width 43 height 25
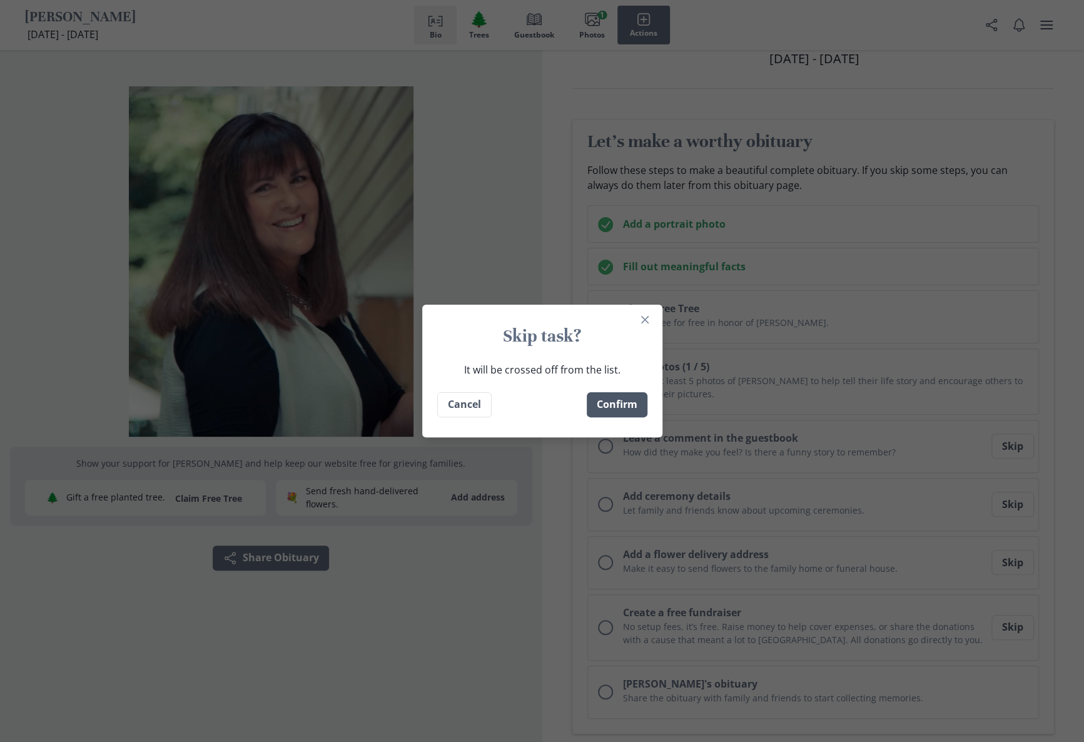
click at [614, 408] on button "Confirm" at bounding box center [617, 404] width 61 height 25
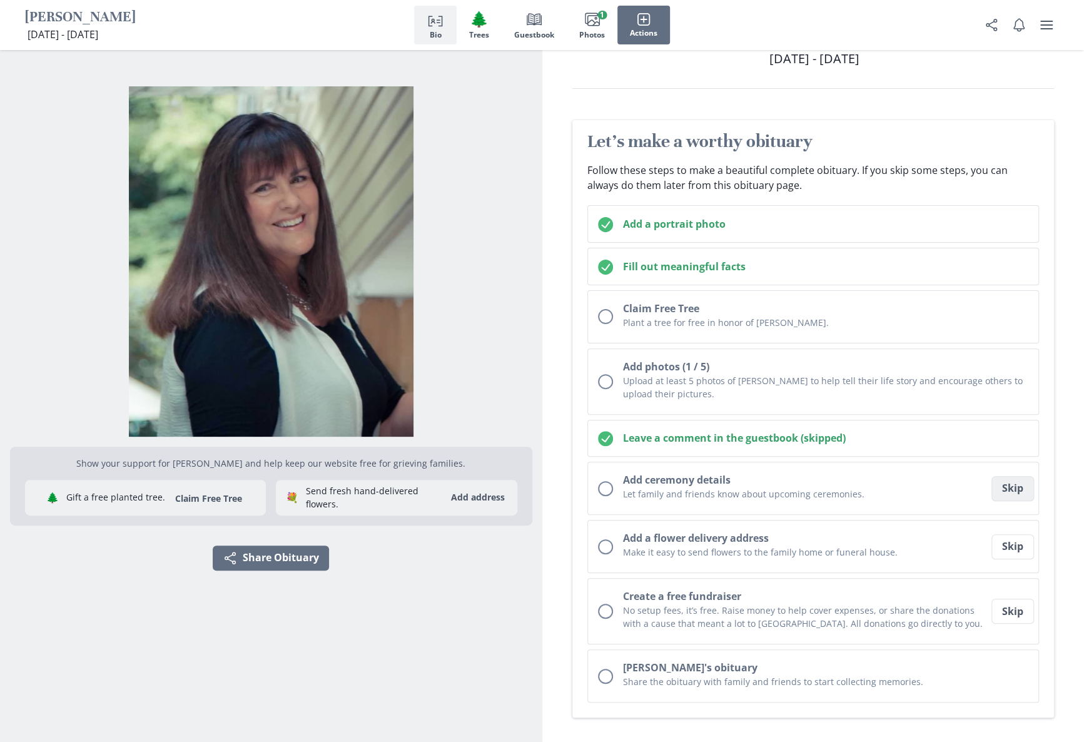
click at [1013, 479] on button "Skip" at bounding box center [1012, 488] width 43 height 25
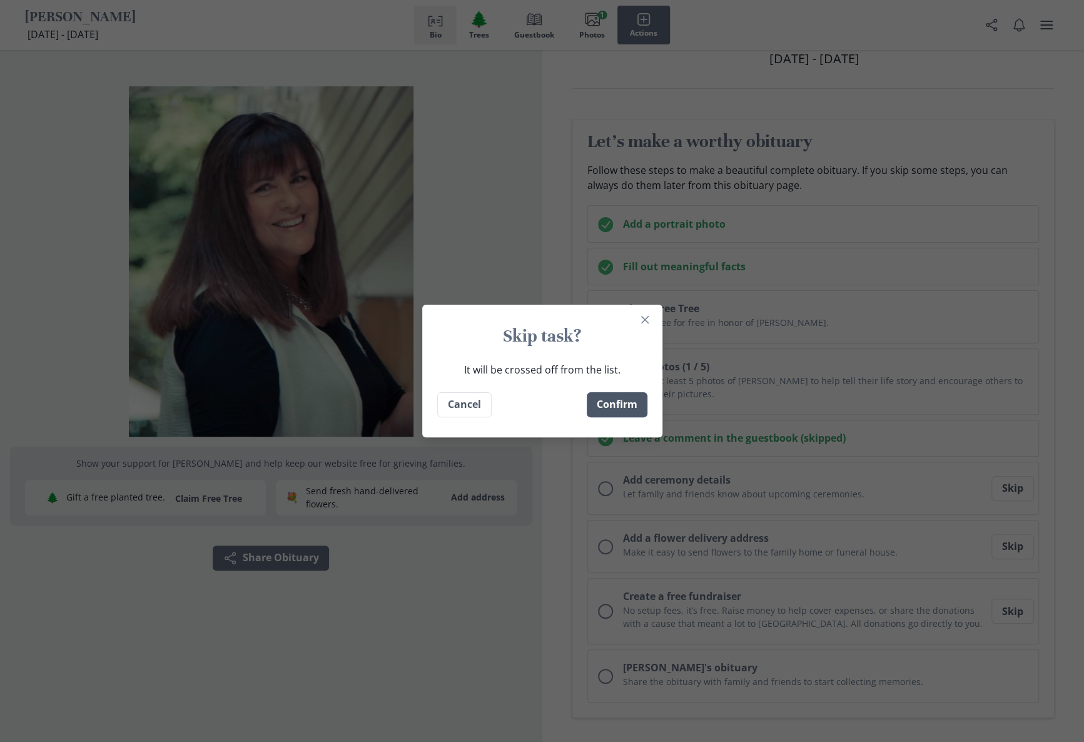
click at [619, 395] on button "Confirm" at bounding box center [617, 404] width 61 height 25
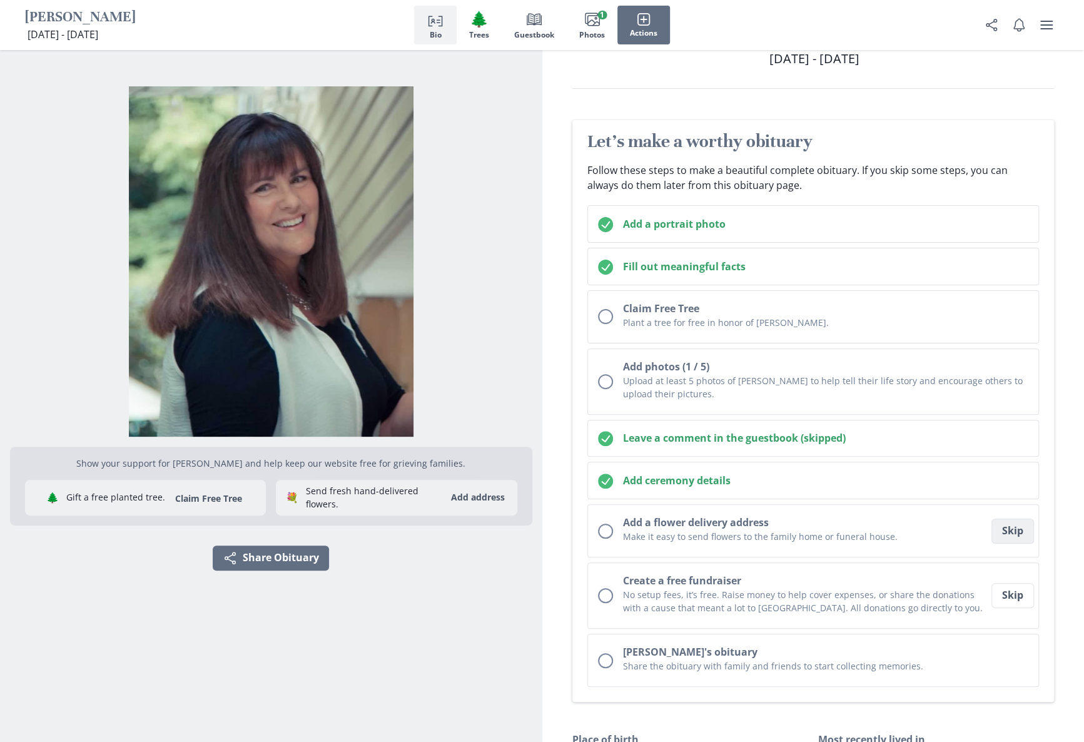
click at [1018, 527] on button "Skip" at bounding box center [1012, 531] width 43 height 25
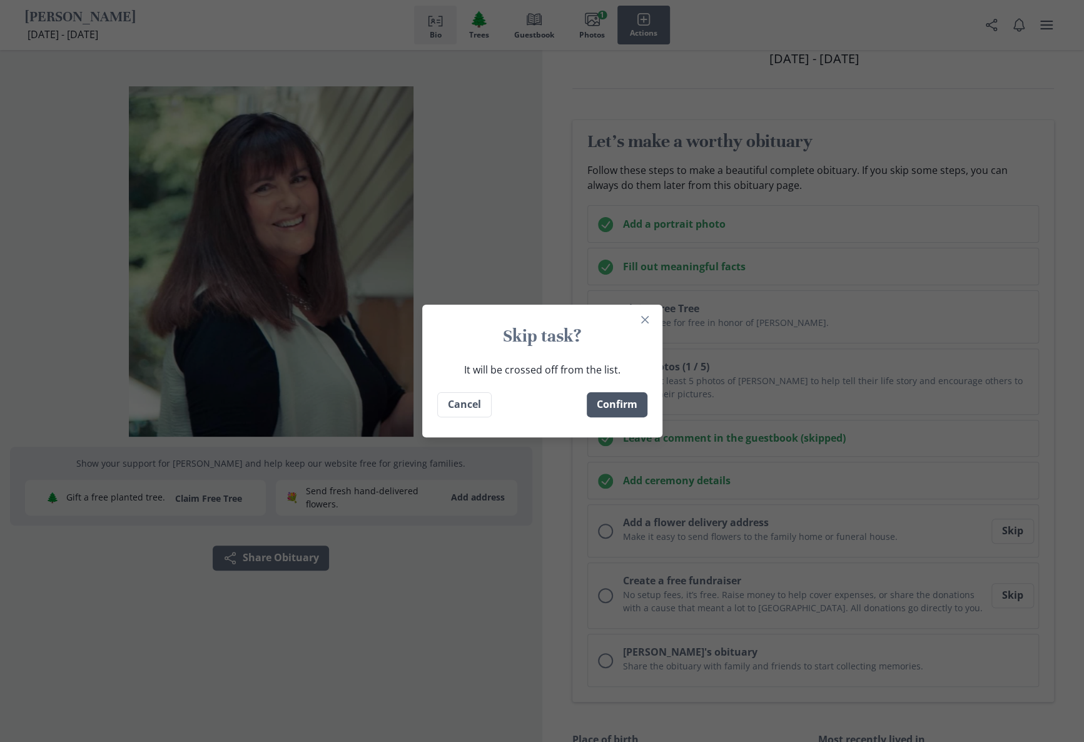
click at [617, 397] on button "Confirm" at bounding box center [617, 404] width 61 height 25
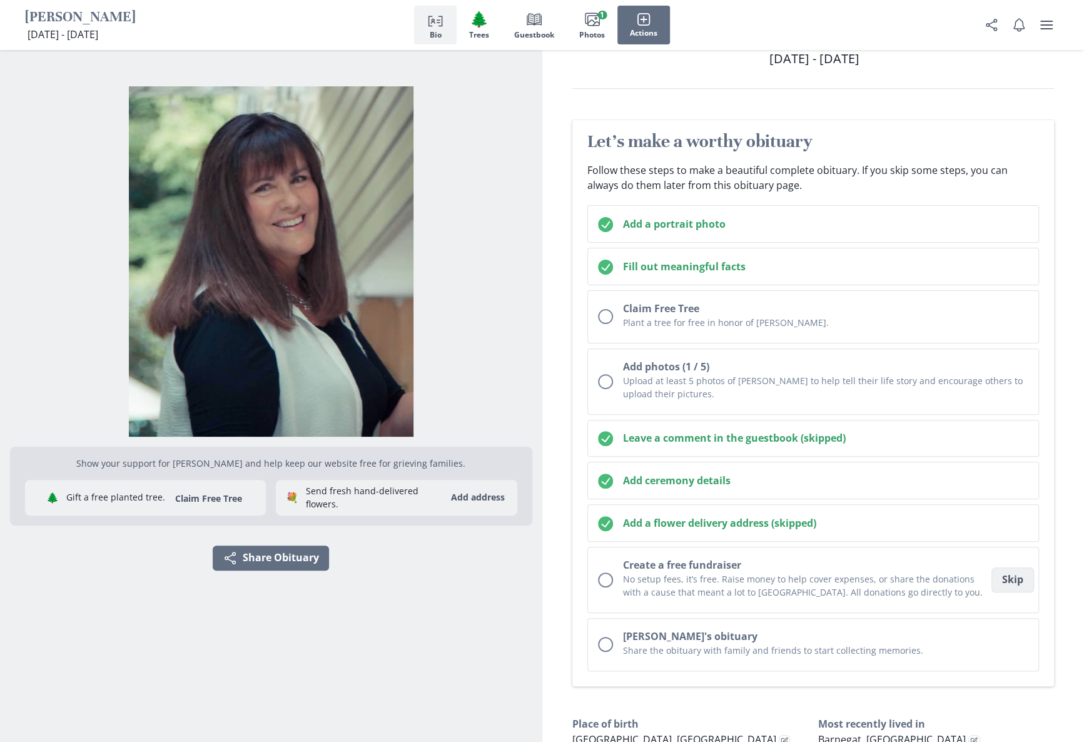
click at [1018, 580] on button "Skip" at bounding box center [1012, 579] width 43 height 25
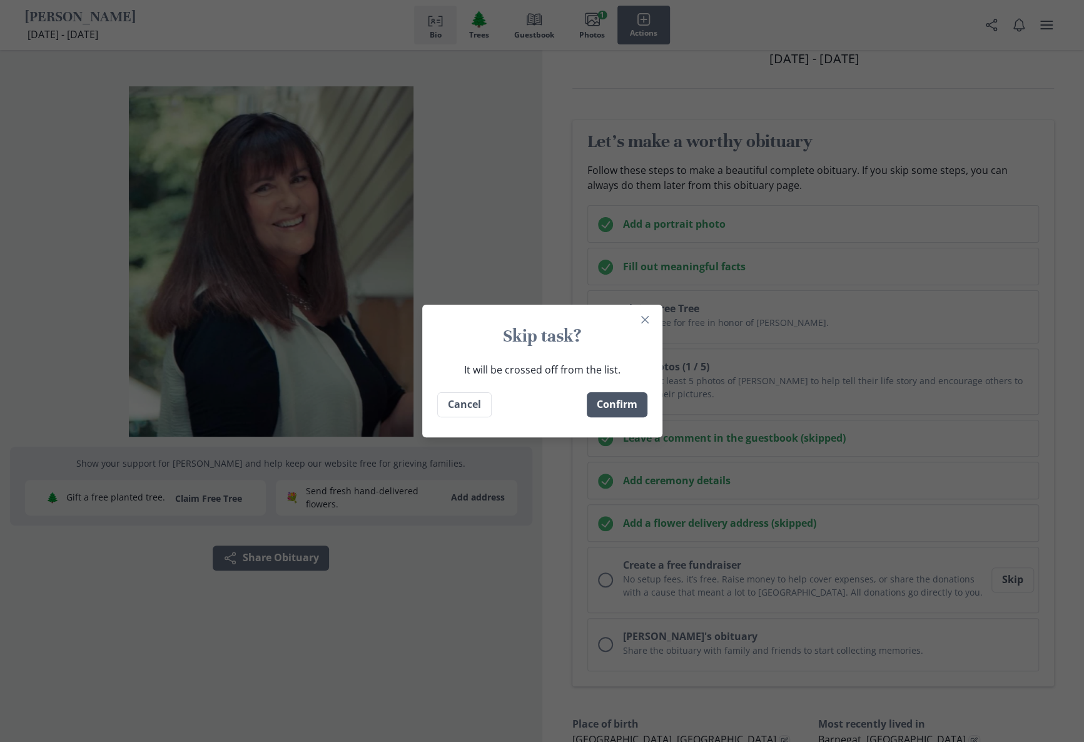
click at [599, 394] on button "Confirm" at bounding box center [617, 404] width 61 height 25
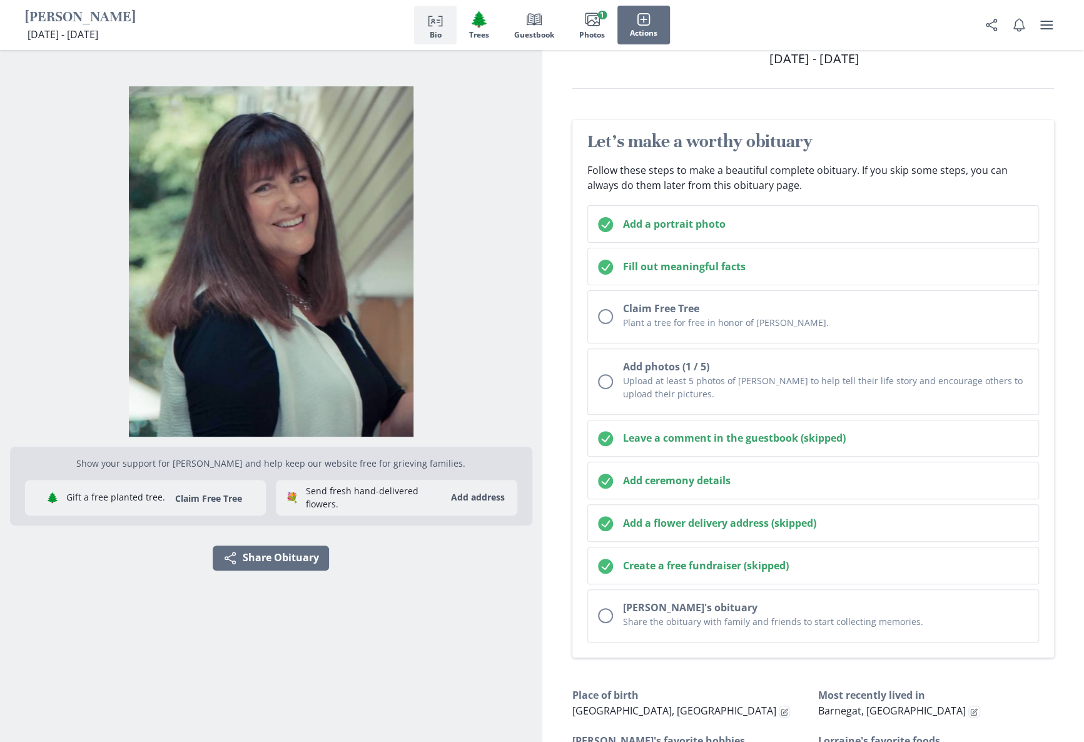
click at [462, 641] on div "Show your support for [PERSON_NAME] and help keep our website free for grieving…" at bounding box center [271, 333] width 522 height 692
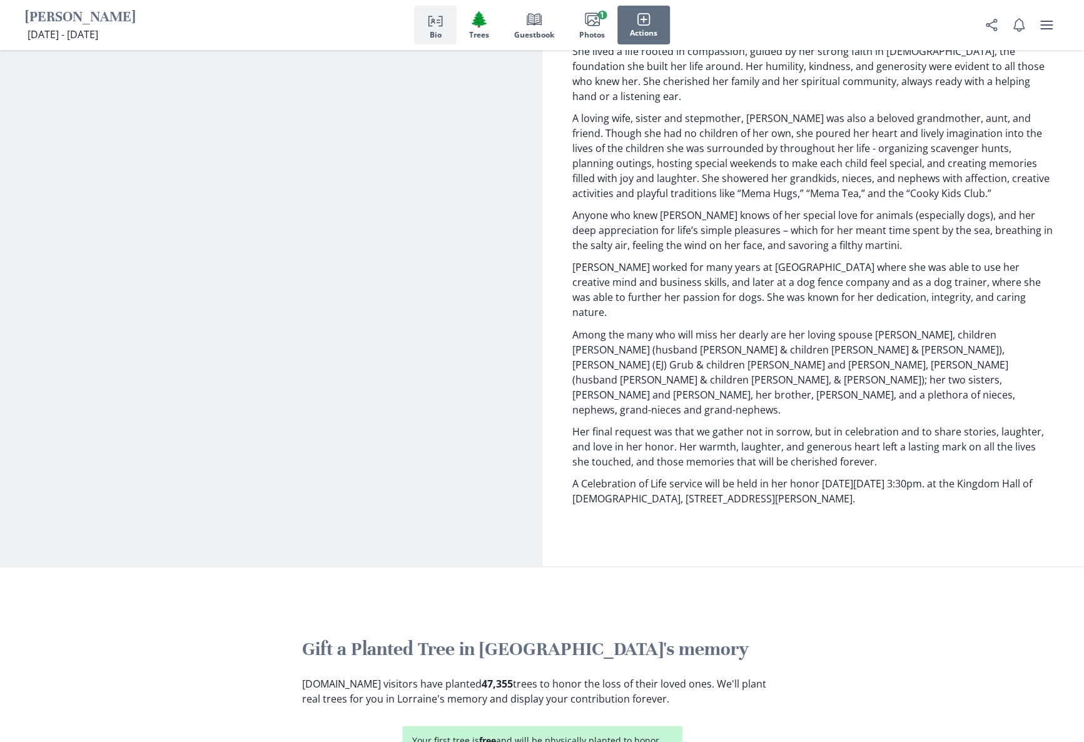
scroll to position [1126, 0]
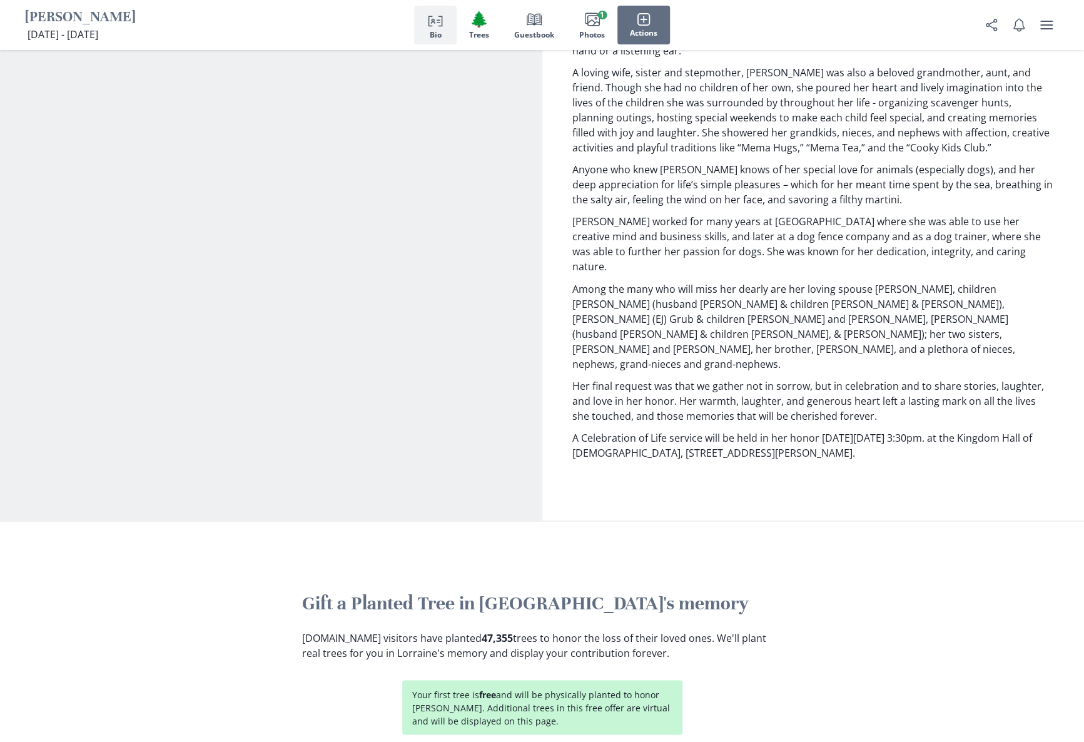
click at [686, 405] on div "Obituary Edit obituary [PERSON_NAME] passed away peacefully on [DEMOGRAPHIC_DAT…" at bounding box center [813, 200] width 542 height 582
click at [1045, 430] on p "A Celebration of Life service will be held in her honor [DATE][DATE] 3:30pm. at…" at bounding box center [813, 445] width 482 height 30
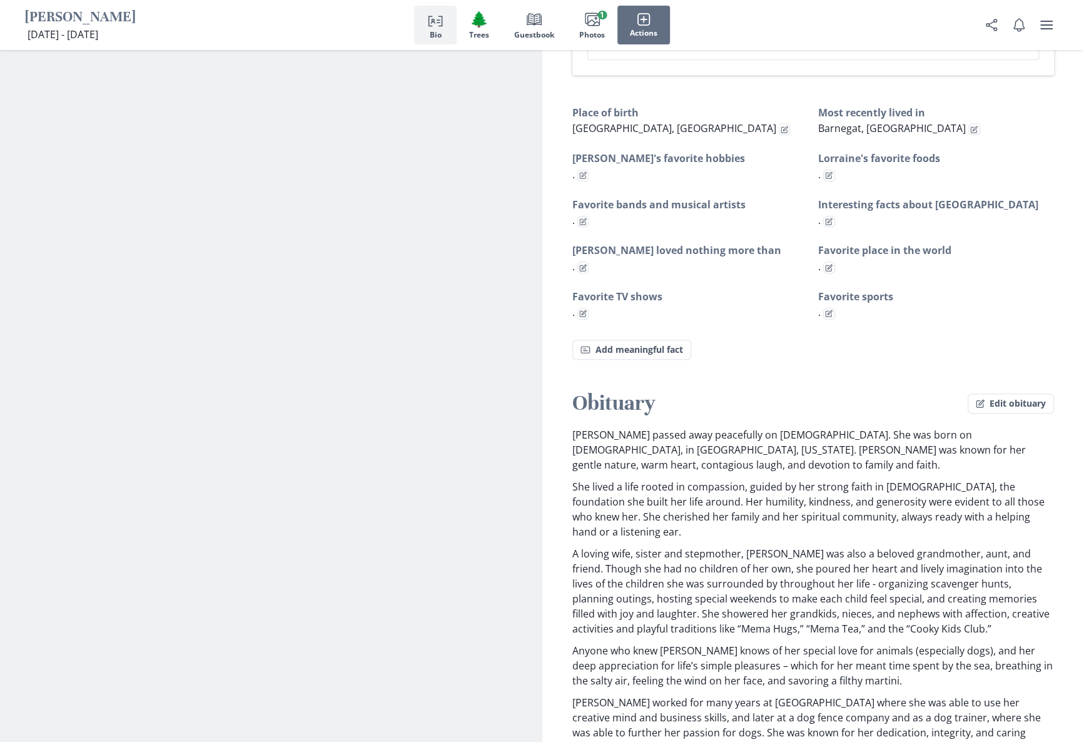
scroll to position [626, 0]
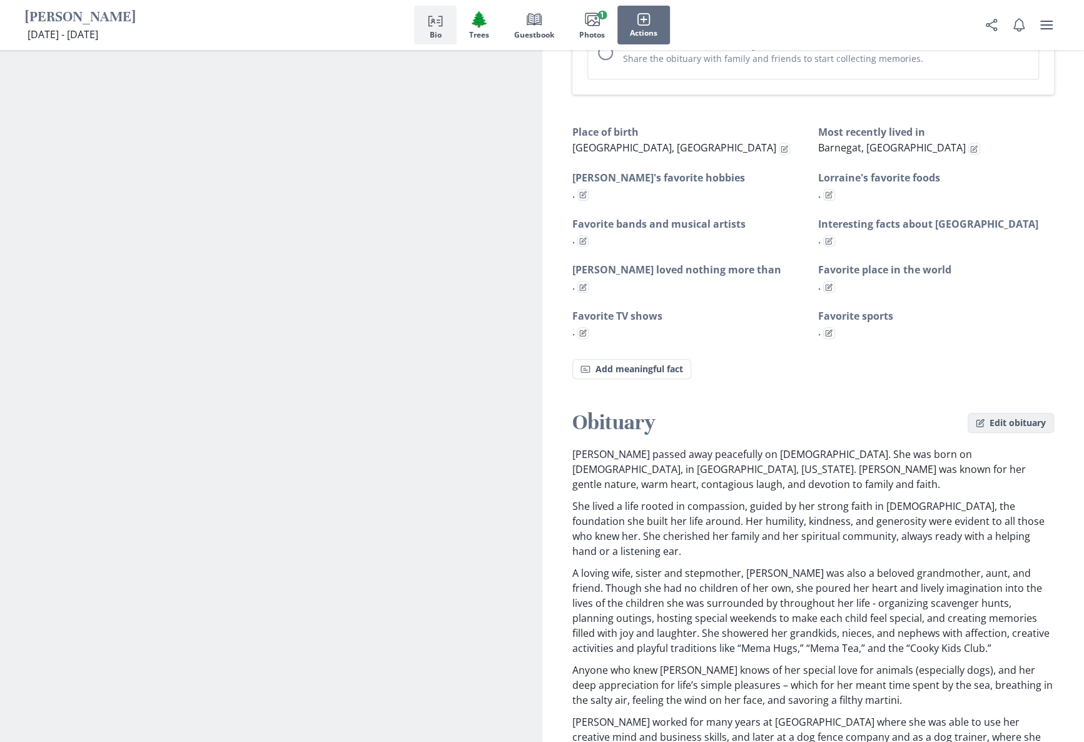
click at [1017, 418] on button "Edit obituary" at bounding box center [1011, 423] width 86 height 20
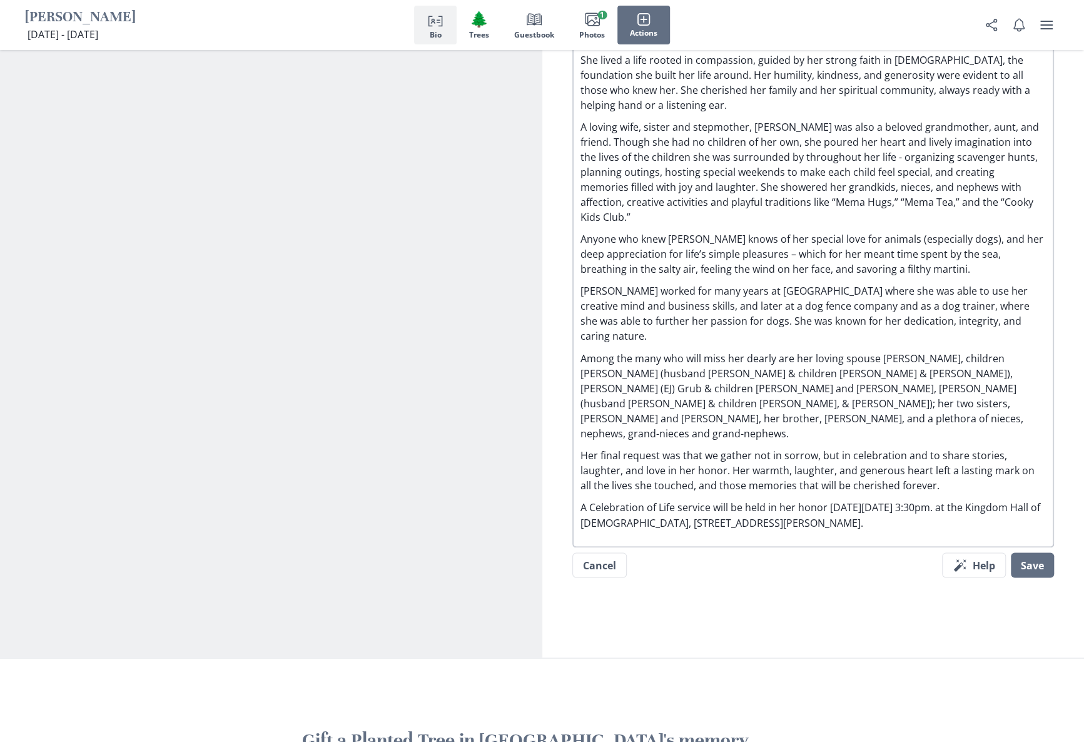
scroll to position [1189, 0]
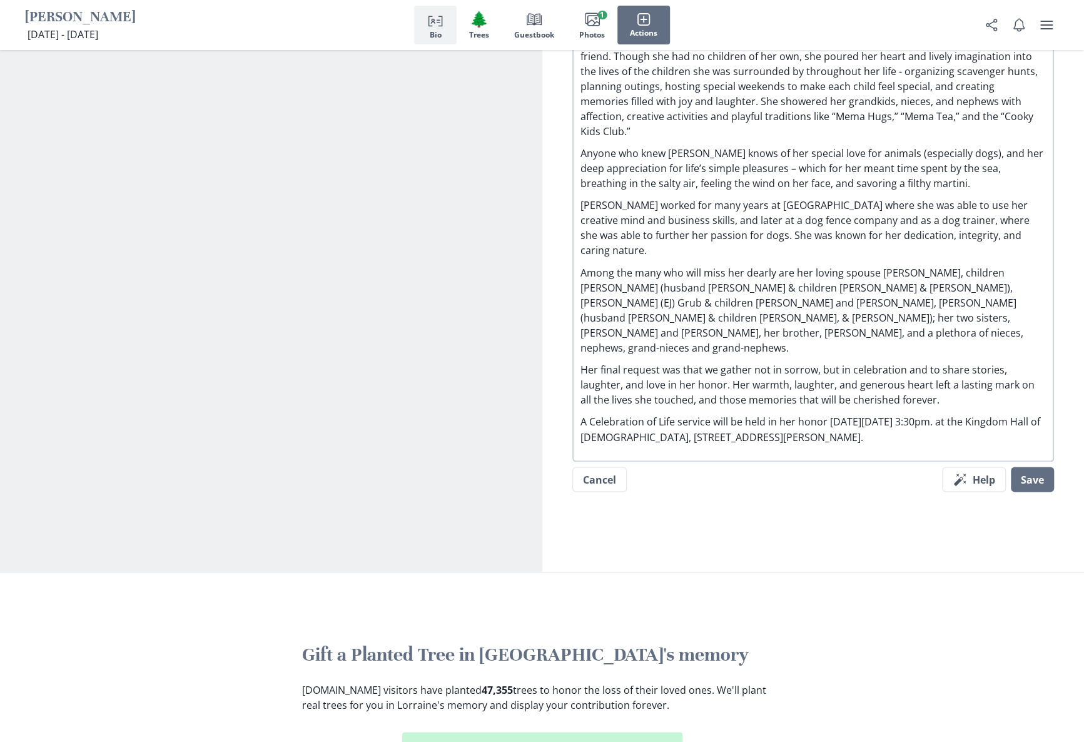
click at [646, 414] on p "A Celebration of Life service will be held in her honor [DATE][DATE] 3:30pm. at…" at bounding box center [813, 429] width 466 height 30
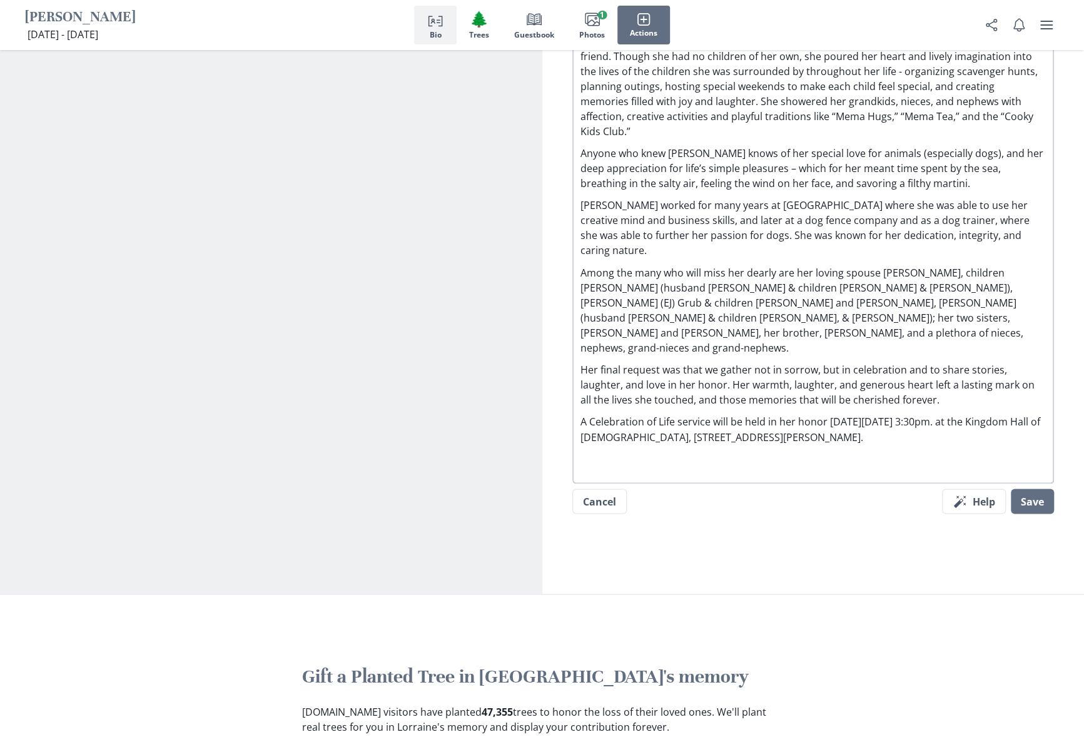
click at [628, 414] on p "A Celebration of Life service will be held in her honor [DATE][DATE] 3:30pm. at…" at bounding box center [813, 429] width 466 height 30
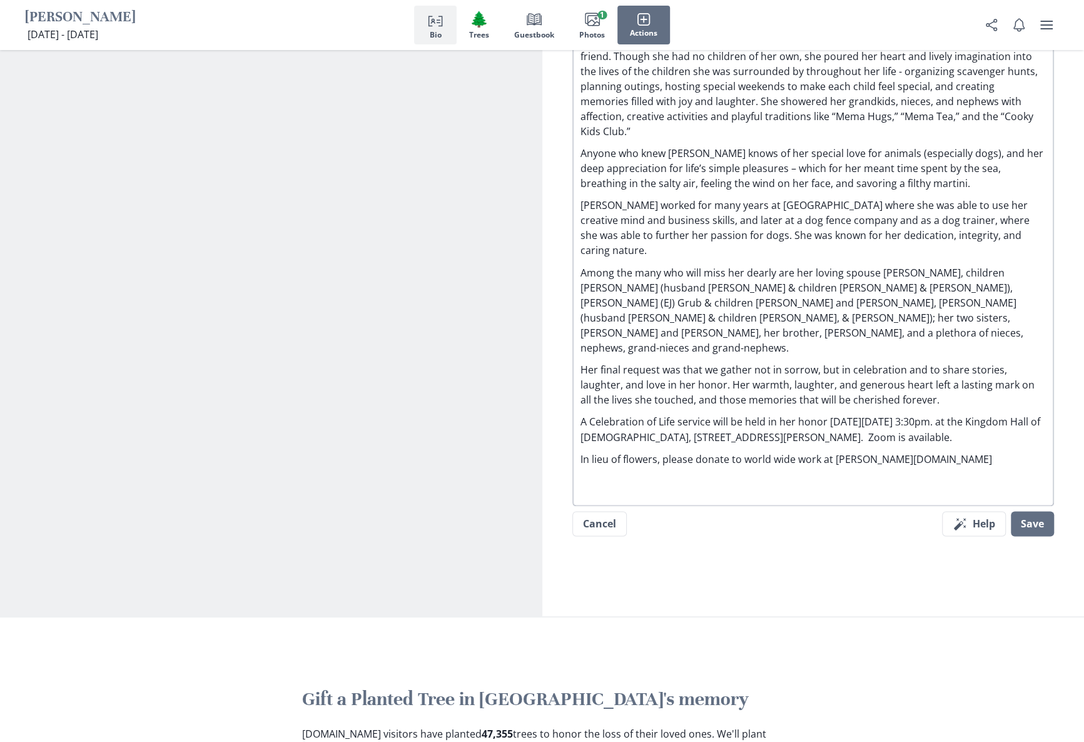
click at [647, 414] on p "A Celebration of Life service will be held in her honor [DATE][DATE] 3:30pm. at…" at bounding box center [813, 429] width 466 height 30
click at [767, 451] on p "In lieu of flowers, please donate to world wide work at [PERSON_NAME][DOMAIN_NA…" at bounding box center [813, 458] width 466 height 15
click at [1031, 511] on button "Save" at bounding box center [1032, 523] width 43 height 25
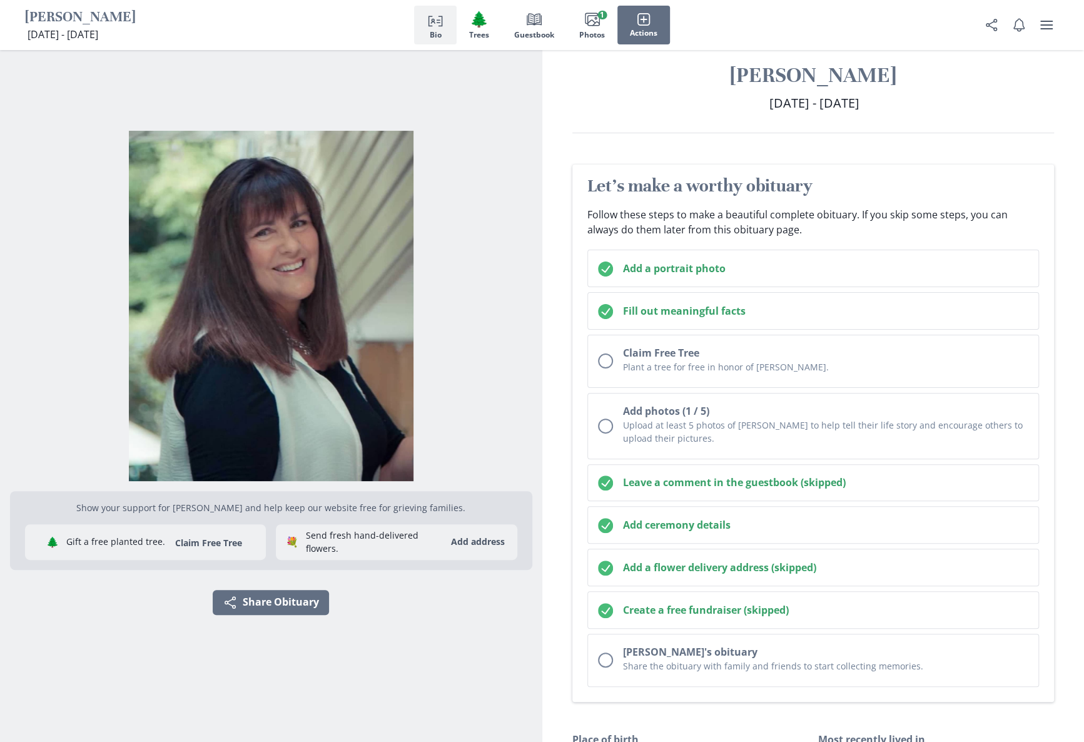
scroll to position [0, 0]
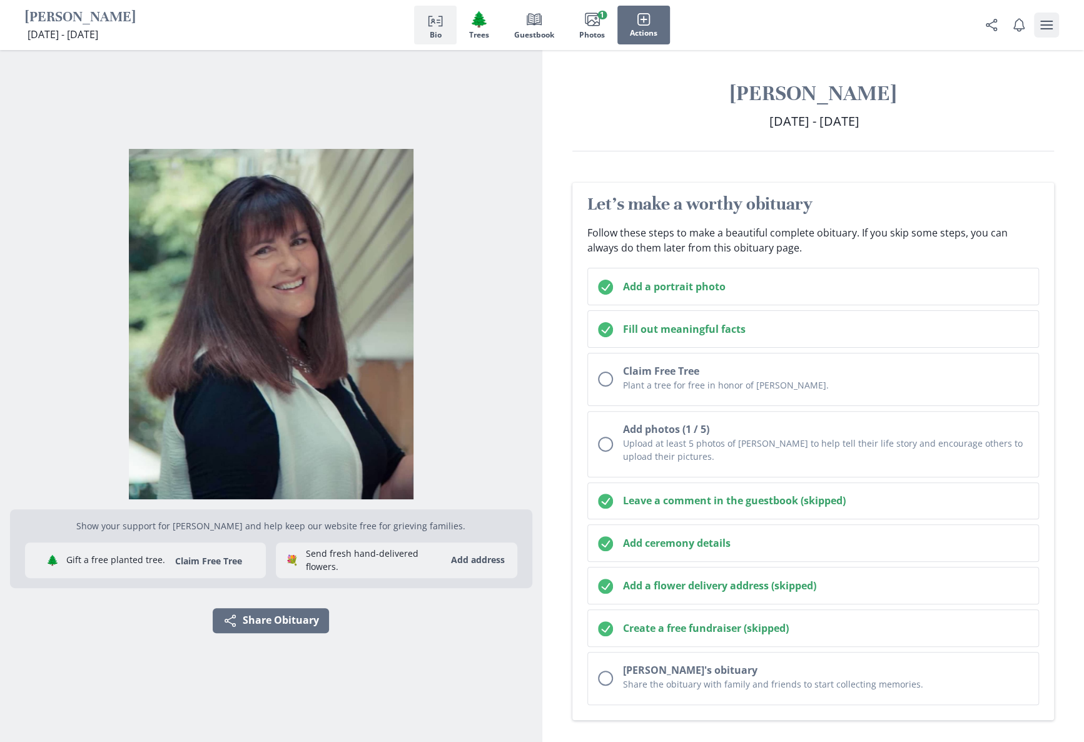
click at [1048, 27] on icon "user menu" at bounding box center [1046, 25] width 15 height 15
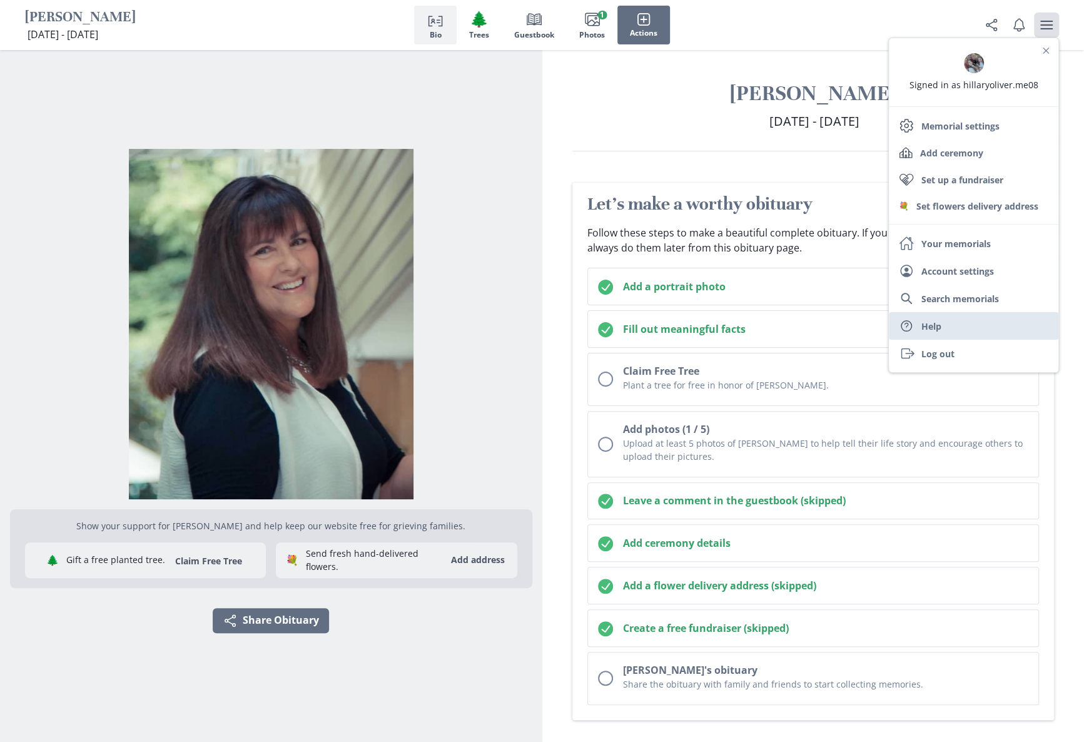
click at [925, 324] on link "Help Help" at bounding box center [974, 326] width 170 height 28
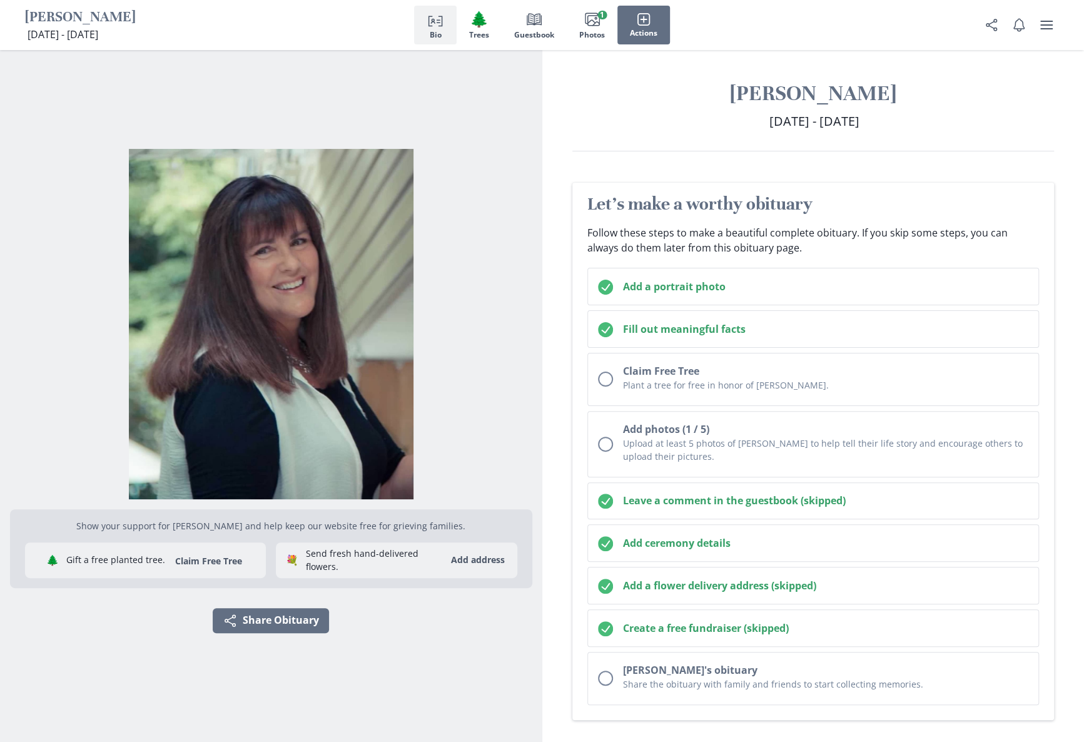
click at [104, 652] on div "Show your support for [PERSON_NAME] and help keep our website free for grieving…" at bounding box center [271, 396] width 522 height 692
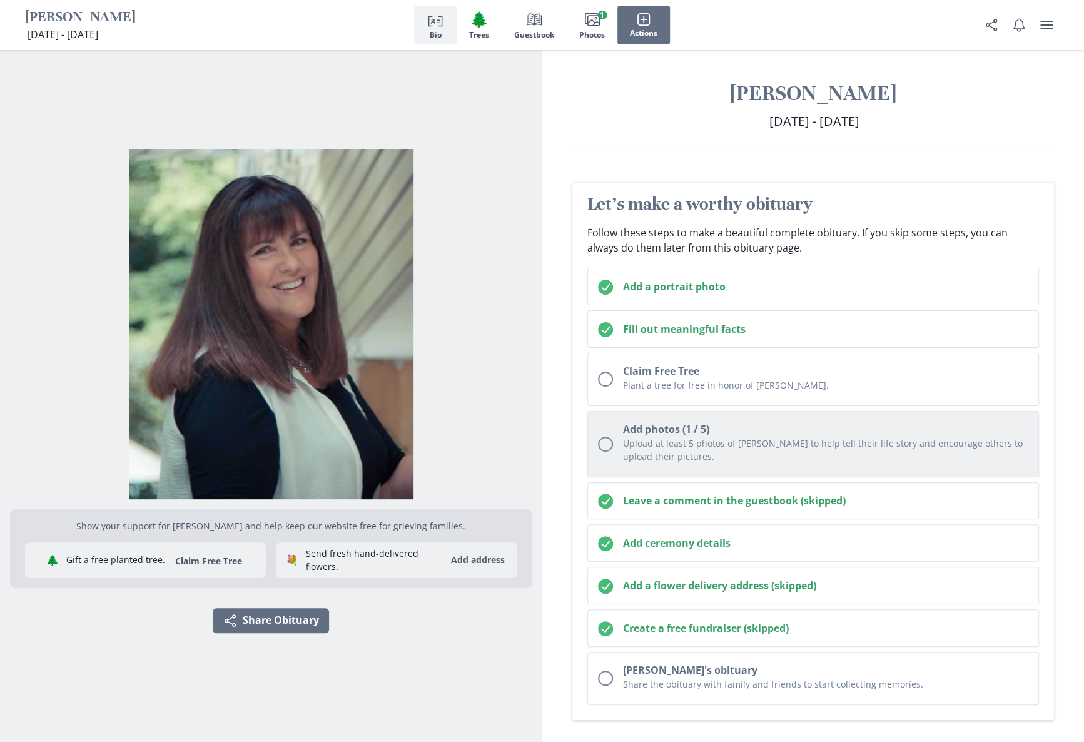
click at [638, 428] on h2 "Add photos (1 / 5)" at bounding box center [826, 429] width 406 height 15
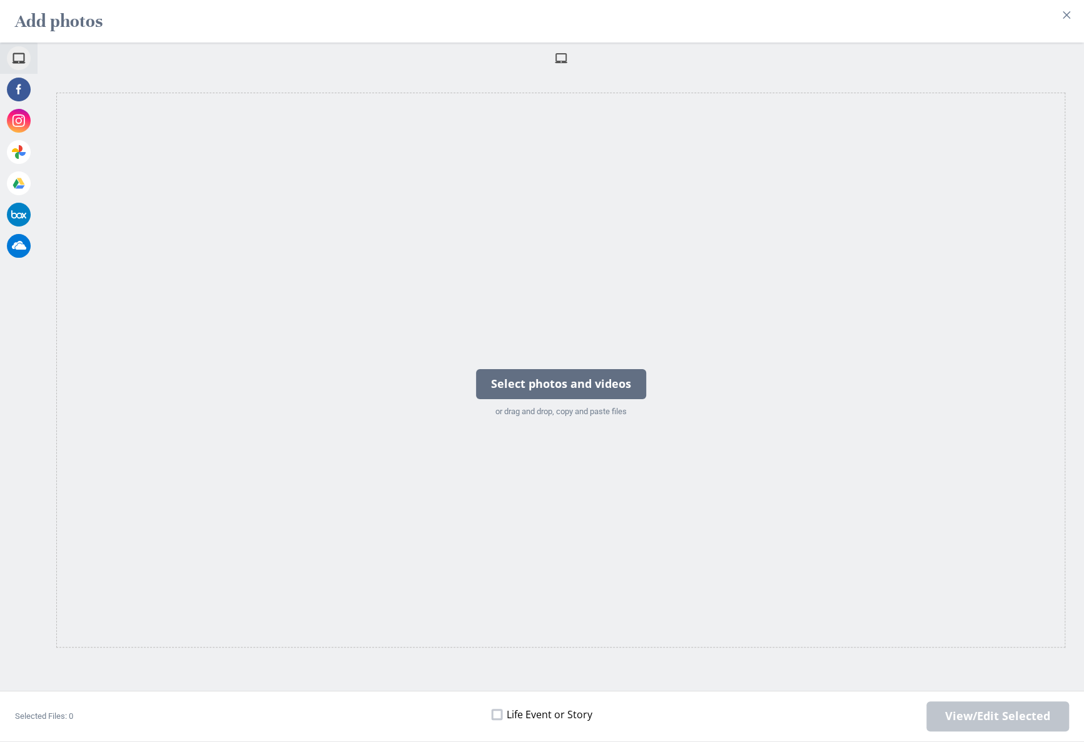
click at [502, 717] on span at bounding box center [497, 714] width 10 height 10
click at [492, 715] on input "Life Event or Story" at bounding box center [491, 714] width 1 height 1
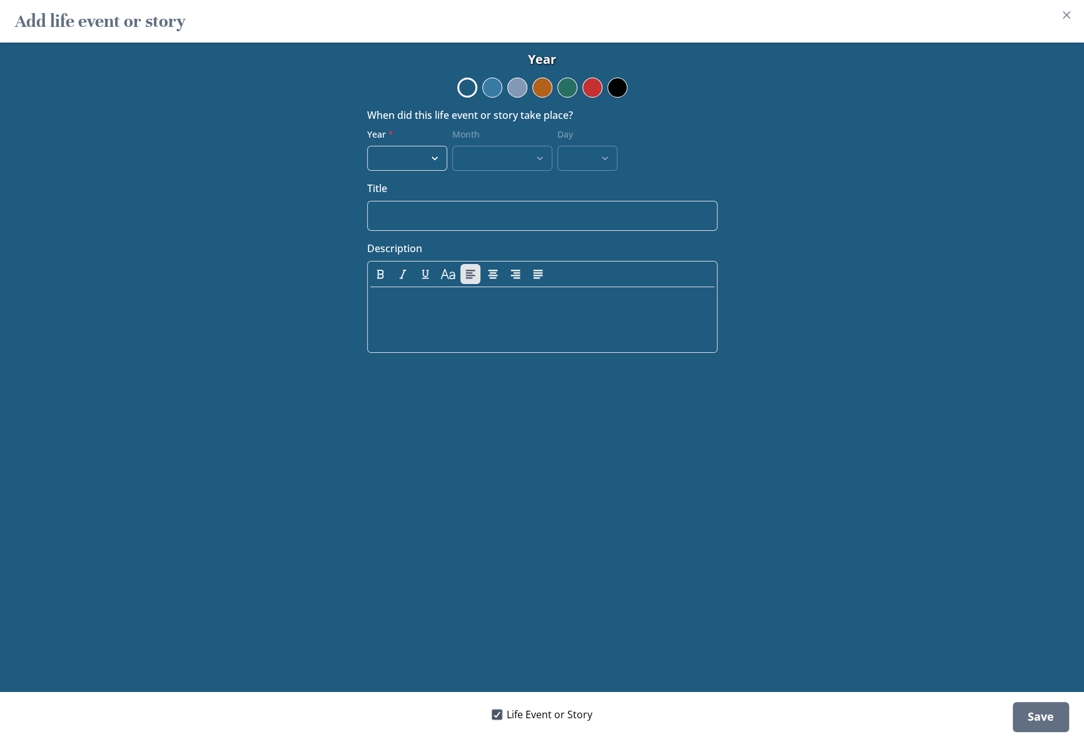
click at [500, 717] on div at bounding box center [497, 715] width 8 height 8
click at [492, 715] on input "Life Event or Story" at bounding box center [491, 714] width 1 height 1
checkbox input "false"
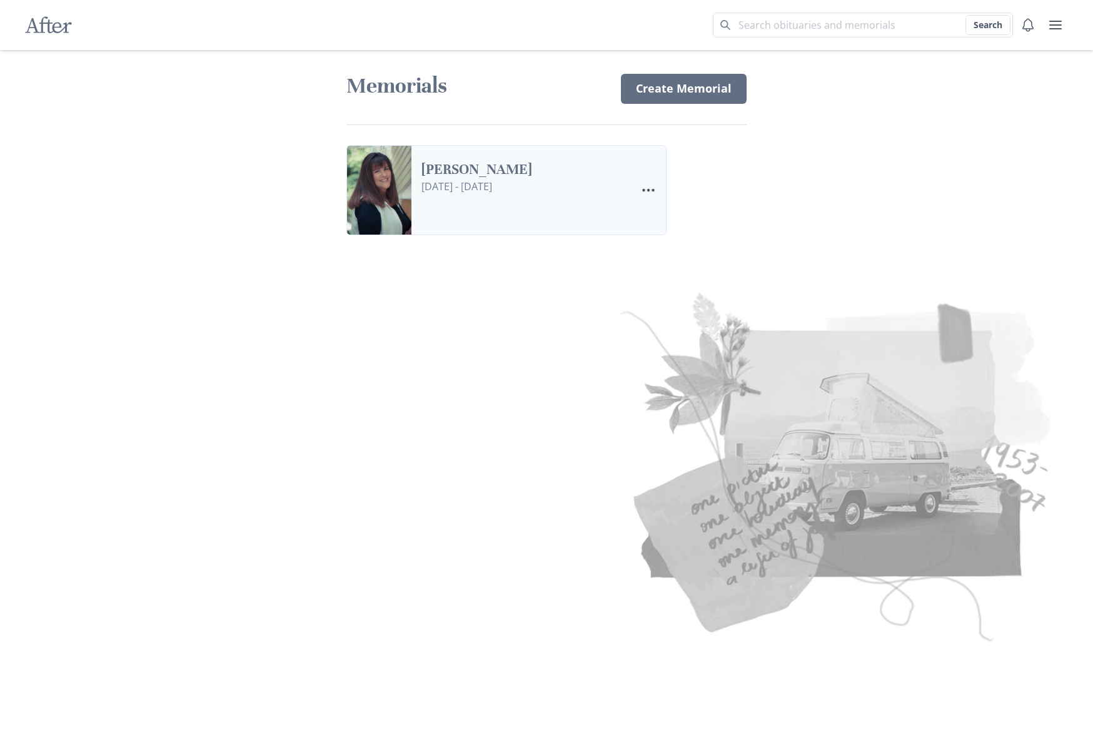
click at [454, 170] on link "[PERSON_NAME]" at bounding box center [524, 170] width 205 height 18
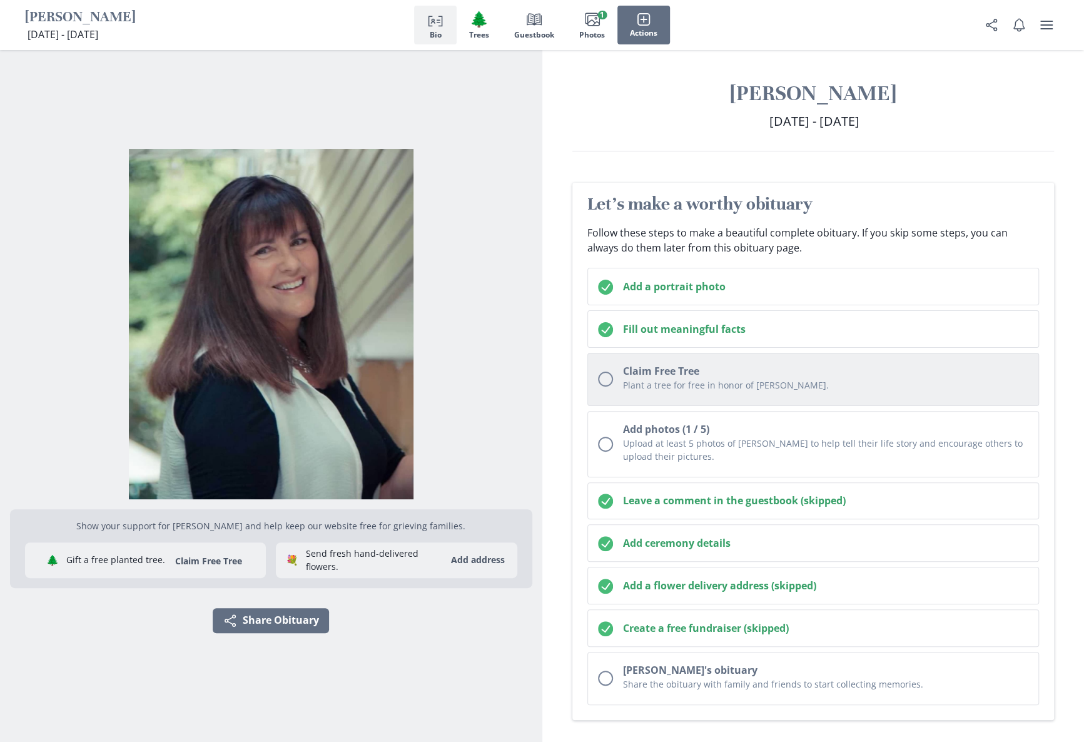
click at [650, 375] on h2 "Claim Free Tree" at bounding box center [826, 370] width 406 height 15
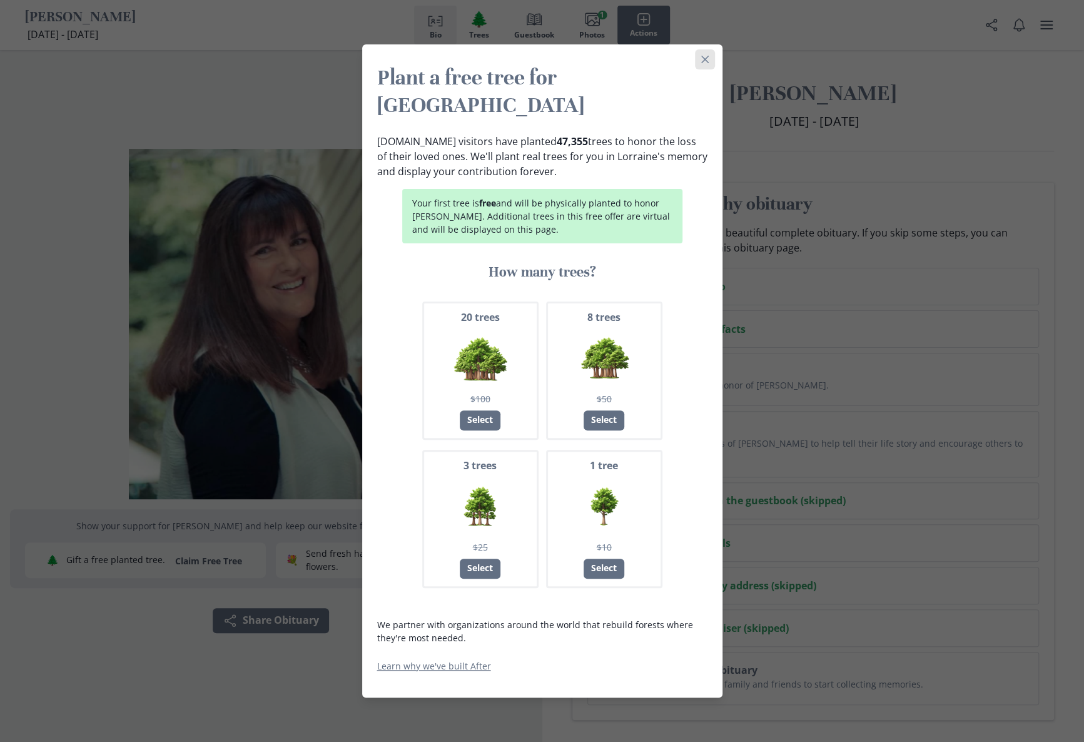
click at [708, 63] on icon "Close" at bounding box center [705, 60] width 8 height 8
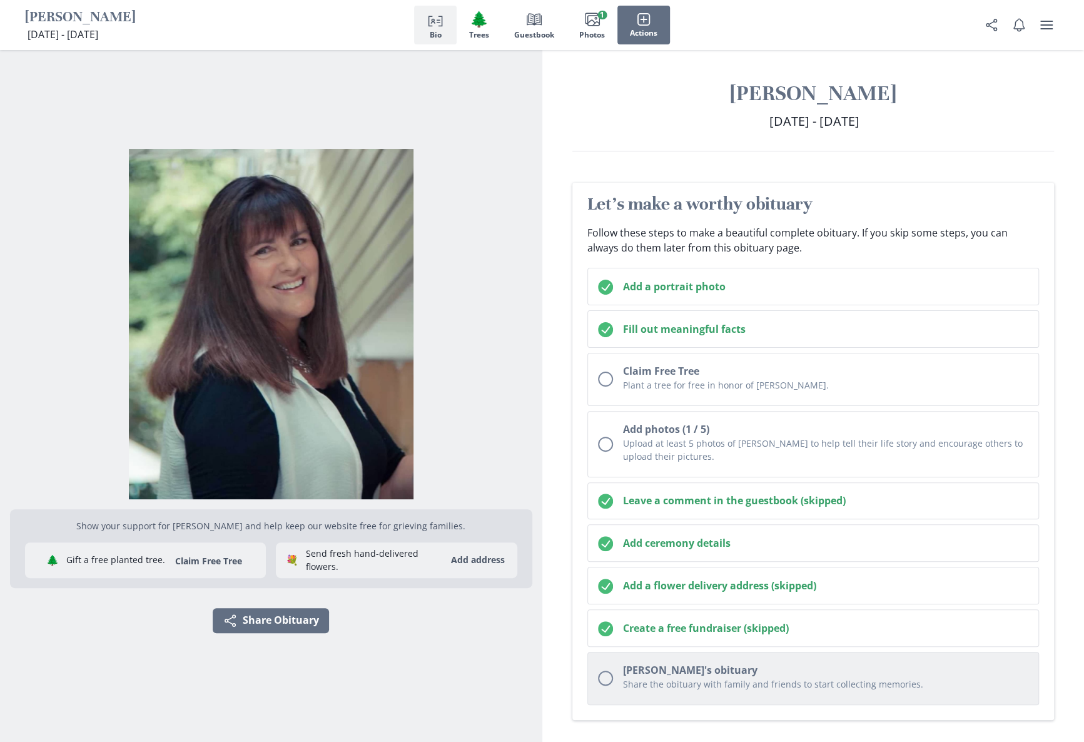
click at [606, 675] on div "Unchecked circle" at bounding box center [605, 678] width 15 height 15
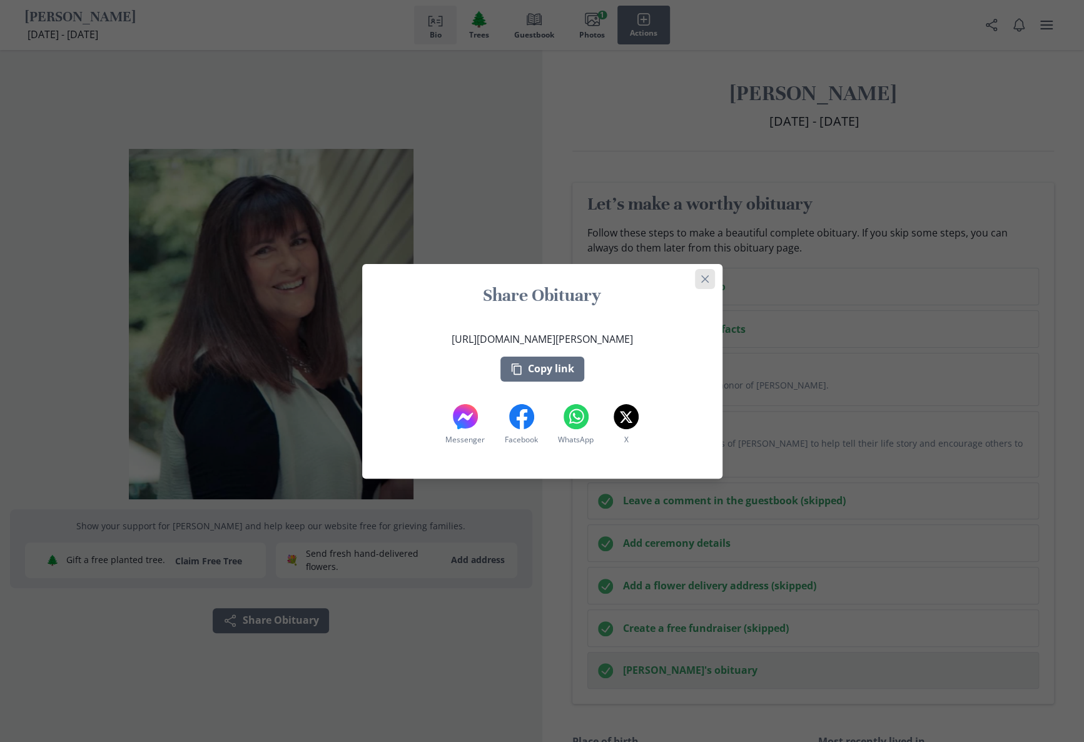
click at [709, 282] on button "Close" at bounding box center [705, 279] width 20 height 20
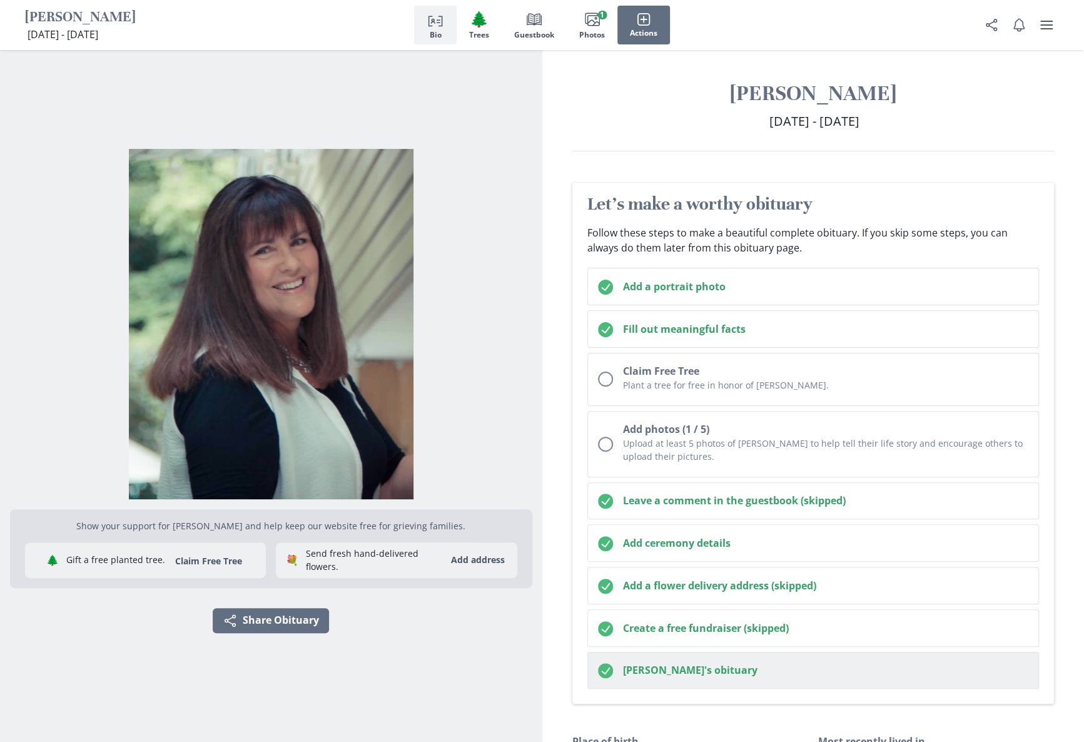
click at [453, 656] on div "Show your support for [PERSON_NAME] and help keep our website free for grieving…" at bounding box center [271, 396] width 522 height 692
click at [1042, 28] on icon "user menu" at bounding box center [1046, 25] width 13 height 9
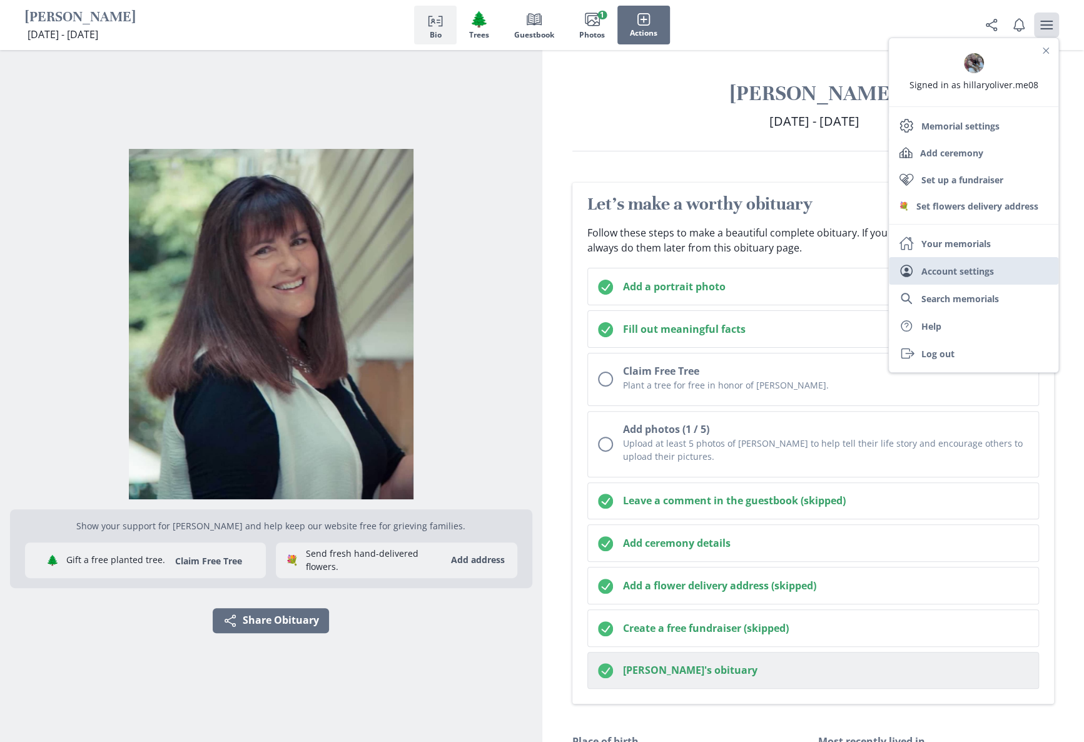
click at [986, 267] on link "User Account settings" at bounding box center [974, 271] width 170 height 28
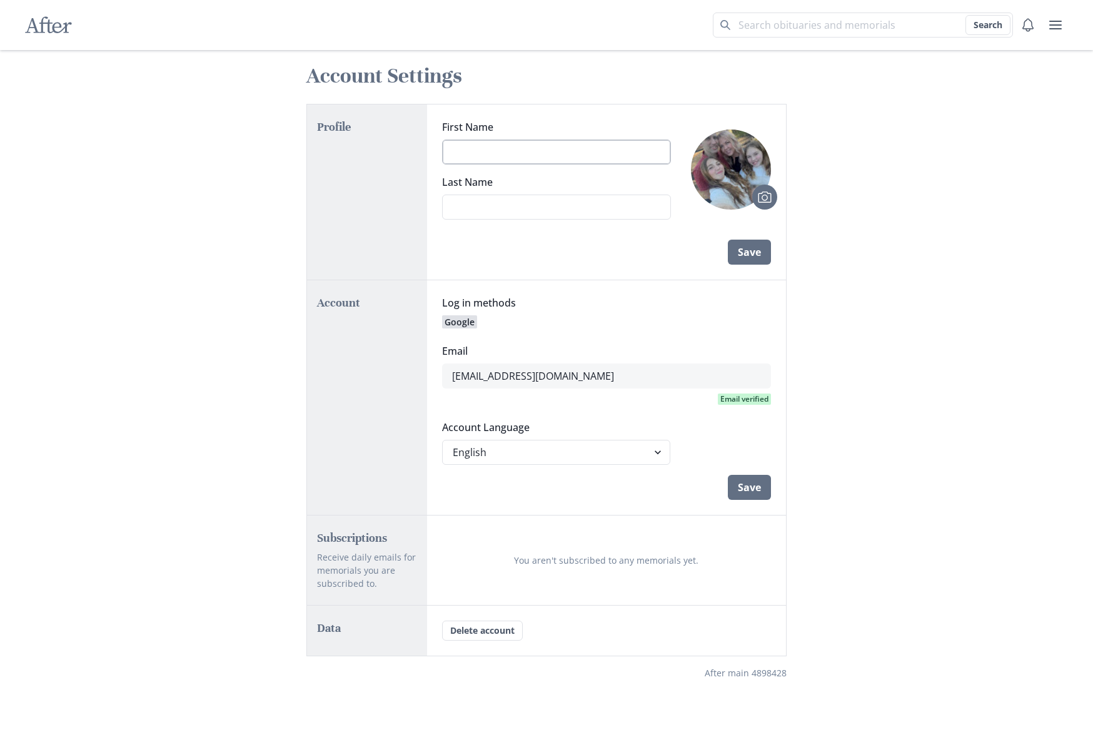
click at [457, 153] on input "First Name" at bounding box center [557, 151] width 230 height 25
type input "[PERSON_NAME]"
click at [484, 206] on input "Last Name" at bounding box center [557, 207] width 230 height 25
type input "[PERSON_NAME]"
click at [753, 252] on button "Save" at bounding box center [749, 252] width 43 height 25
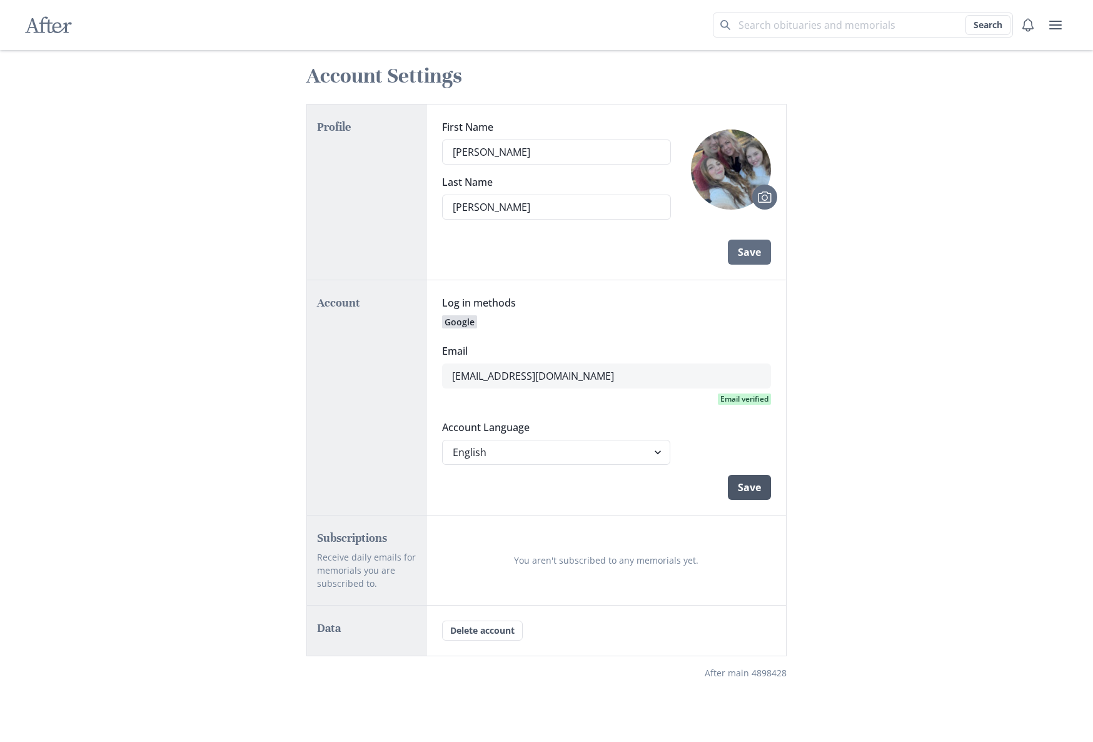
click at [759, 489] on button "Save" at bounding box center [749, 487] width 43 height 25
click at [1057, 27] on icon "user menu" at bounding box center [1055, 25] width 15 height 15
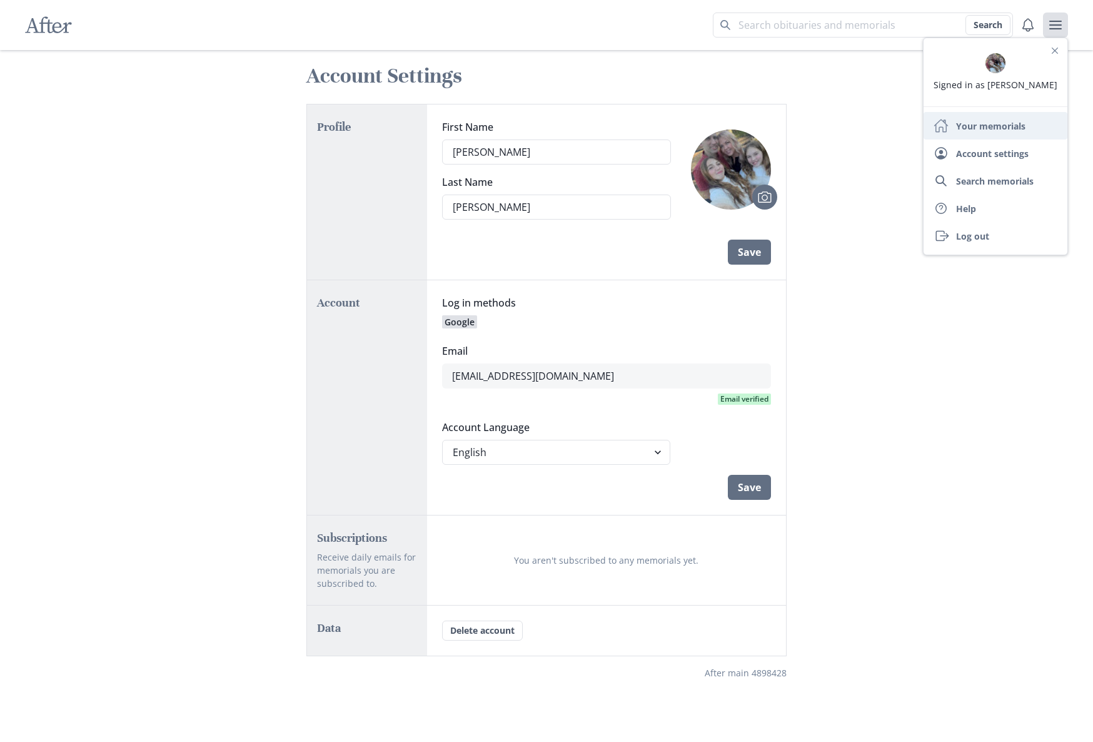
click at [982, 126] on link "Home Your memorials" at bounding box center [996, 126] width 144 height 28
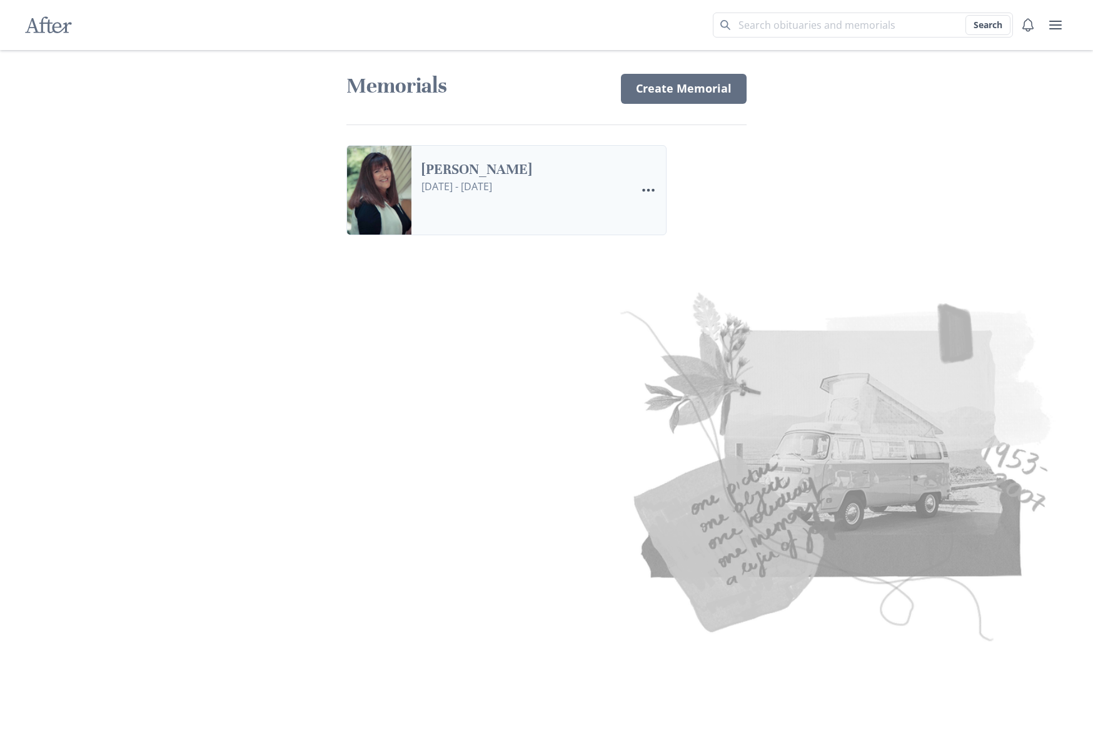
click at [422, 179] on link "[PERSON_NAME]" at bounding box center [524, 170] width 205 height 18
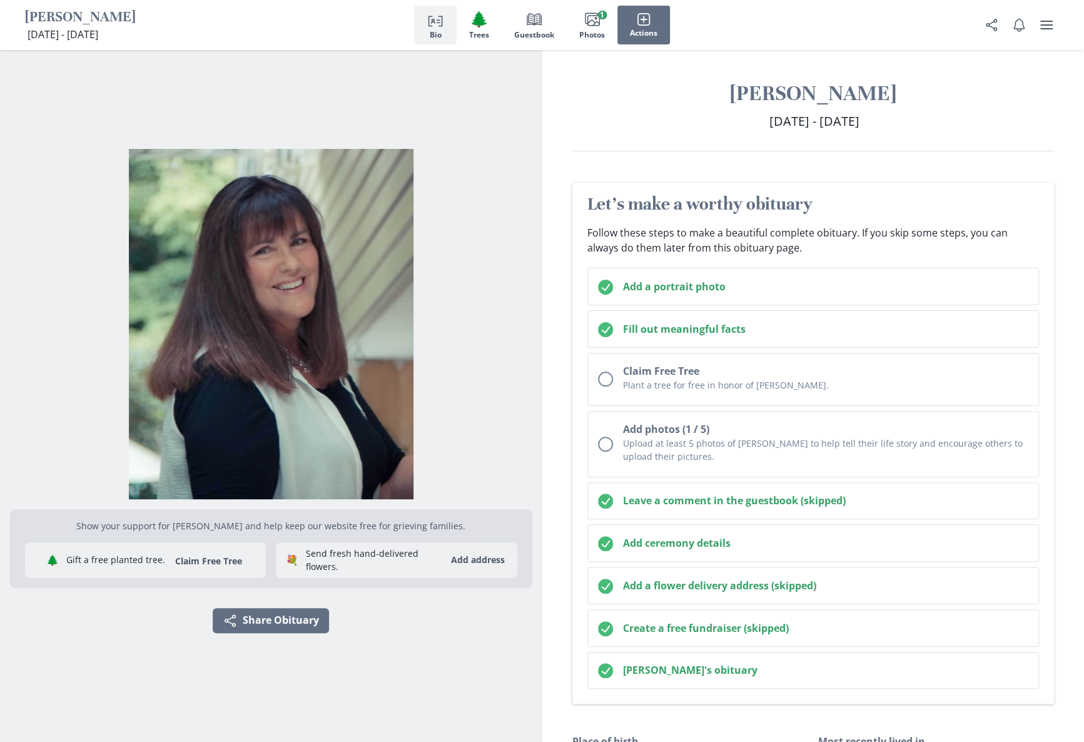
click at [420, 670] on div "Show your support for [PERSON_NAME] and help keep our website free for grieving…" at bounding box center [271, 396] width 522 height 692
click at [1051, 23] on icon "user menu" at bounding box center [1046, 25] width 15 height 15
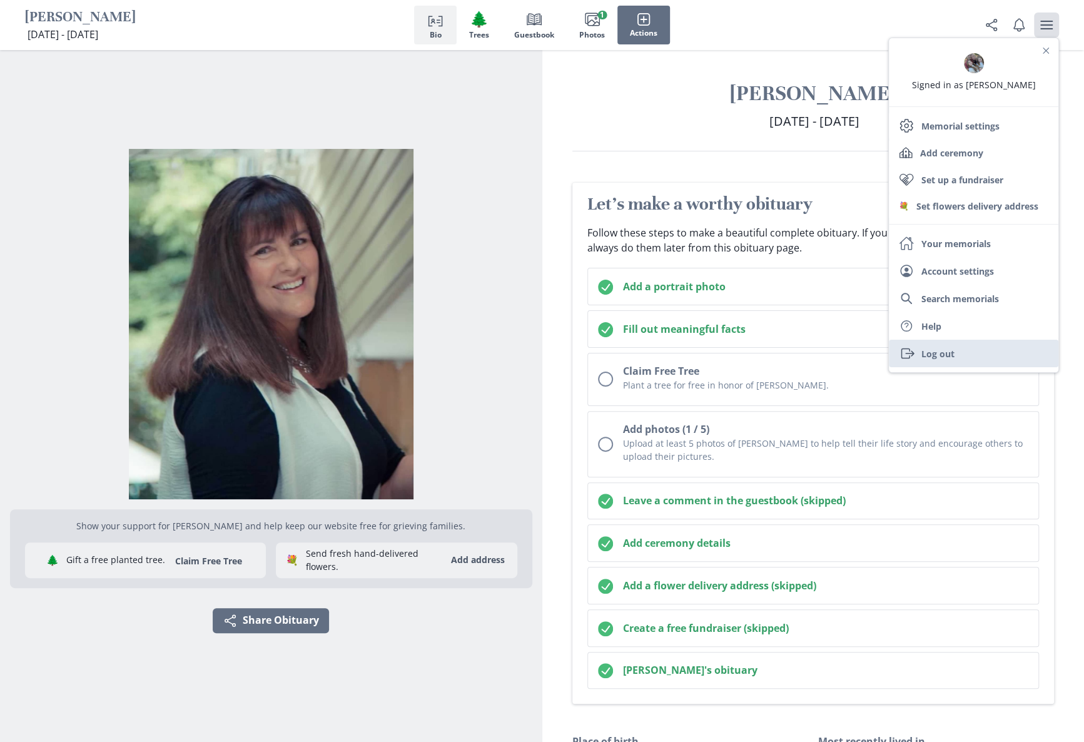
click at [935, 352] on link "Exit Log out" at bounding box center [974, 354] width 170 height 28
